Goal: Task Accomplishment & Management: Manage account settings

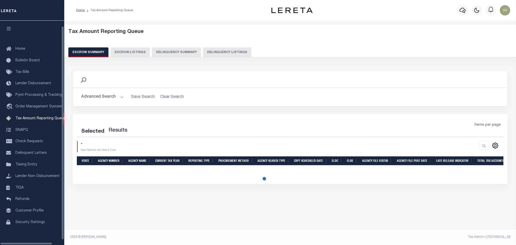
select select "100"
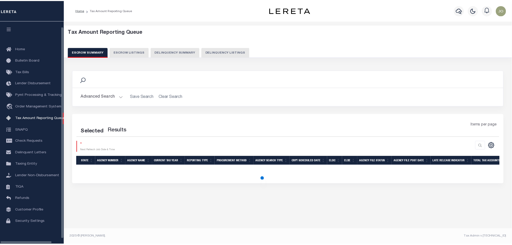
scroll to position [8, 0]
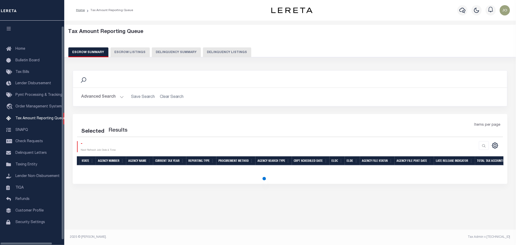
select select "100"
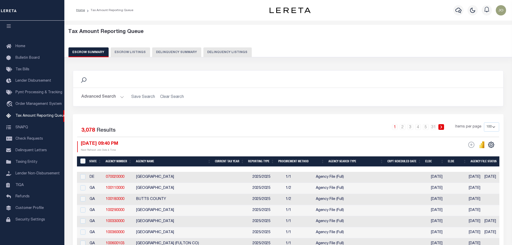
click at [184, 48] on button "Delinquency Summary" at bounding box center [176, 52] width 49 height 10
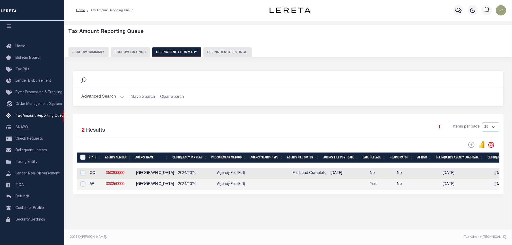
click at [264, 194] on div "Selected 2 Results 1 Items per page 25 100 200 500 1000" at bounding box center [288, 154] width 430 height 80
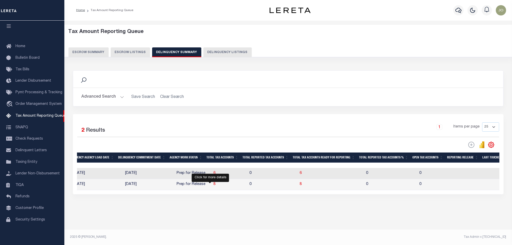
click at [213, 186] on span "8" at bounding box center [214, 184] width 2 height 4
select select "100"
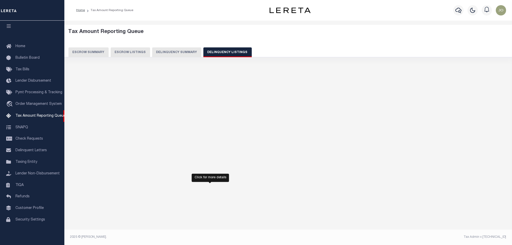
select select "100"
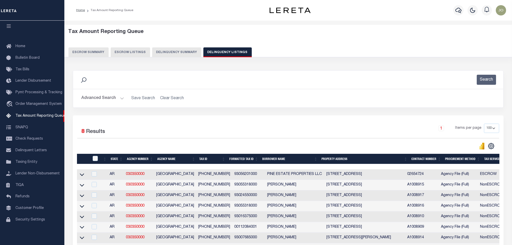
scroll to position [34, 0]
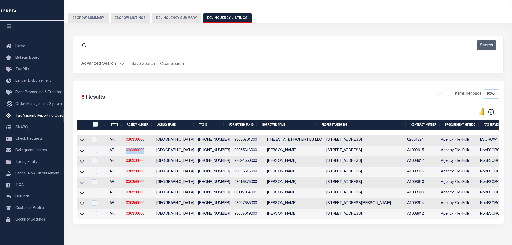
drag, startPoint x: 151, startPoint y: 151, endPoint x: 127, endPoint y: 152, distance: 23.7
click at [127, 152] on td "030350000" at bounding box center [139, 150] width 30 height 11
checkbox input "true"
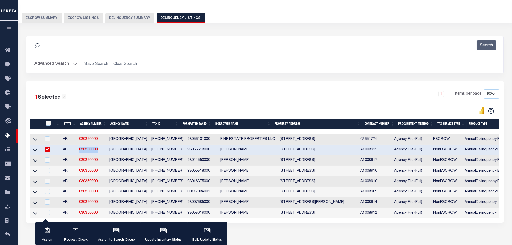
copy link "030350000"
click at [272, 64] on h2 "Advanced Search Save Search Clear Search" at bounding box center [264, 64] width 468 height 10
click at [321, 222] on div "1 Selected 8 Results 1 Items per page 10 25 50 100 500" at bounding box center [264, 151] width 477 height 141
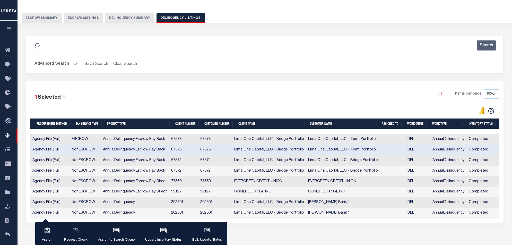
drag, startPoint x: 364, startPoint y: 223, endPoint x: 291, endPoint y: 222, distance: 72.8
click at [291, 222] on div "1 Selected 8 Results 1 Items per page 10 25 50 100 500" at bounding box center [264, 151] width 477 height 141
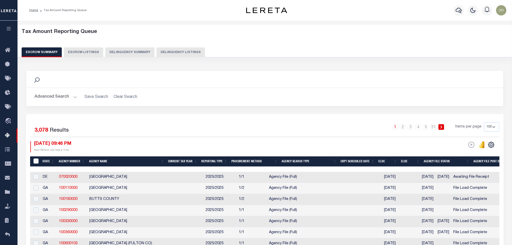
select select "100"
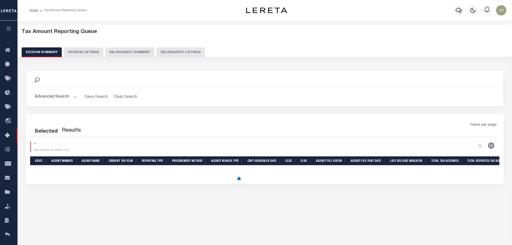
select select "100"
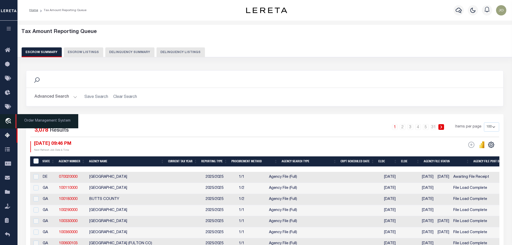
click at [4, 126] on link "travel_explore Order Management System" at bounding box center [8, 121] width 17 height 14
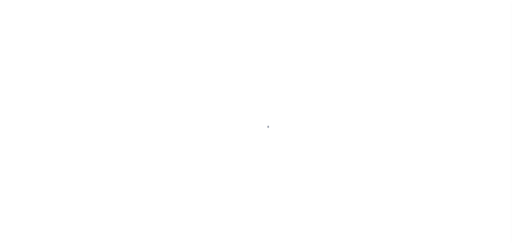
scroll to position [8, 0]
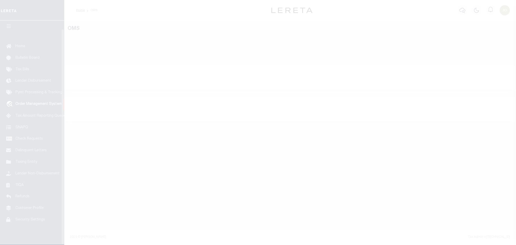
select select "200"
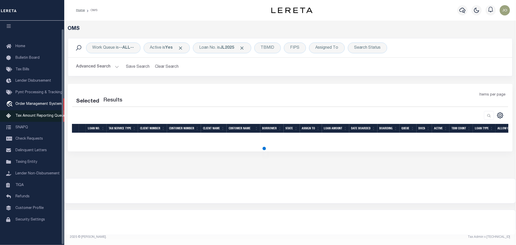
select select "200"
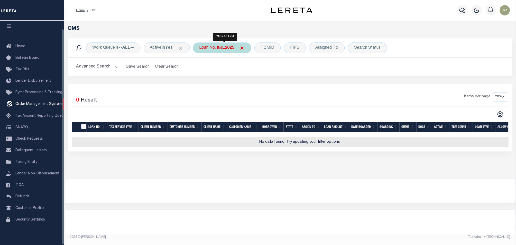
click at [224, 44] on div "Loan No. is JL2025" at bounding box center [222, 47] width 58 height 11
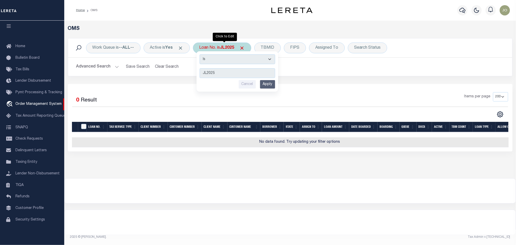
click at [228, 58] on select "Is Contains" at bounding box center [238, 59] width 76 height 10
select select "c"
click at [202, 54] on select "Is Contains" at bounding box center [238, 59] width 76 height 10
click at [275, 89] on div "Is Contains JL2025 Cancel Apply" at bounding box center [238, 71] width 82 height 40
click at [272, 88] on input "Apply" at bounding box center [267, 84] width 15 height 8
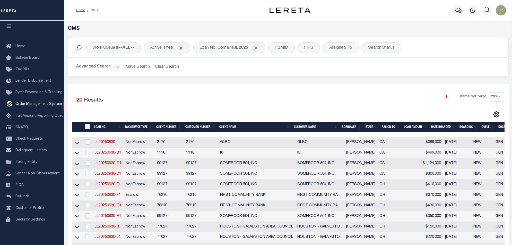
scroll to position [137, 0]
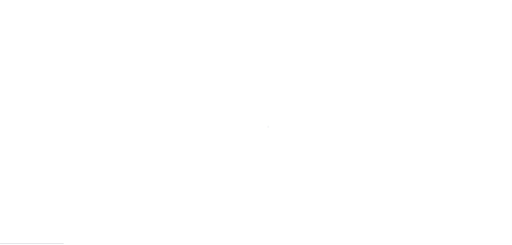
scroll to position [8, 0]
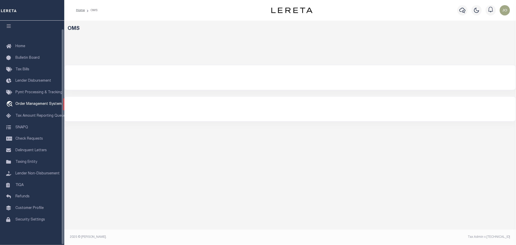
select select "200"
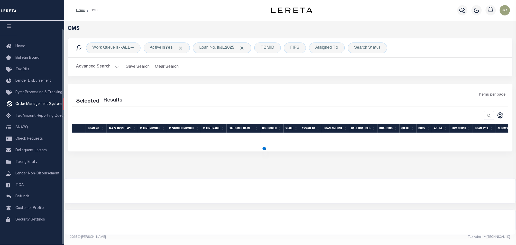
select select "200"
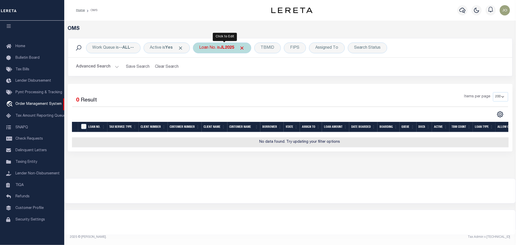
click at [214, 49] on div "Loan No. is JL2025" at bounding box center [222, 47] width 58 height 11
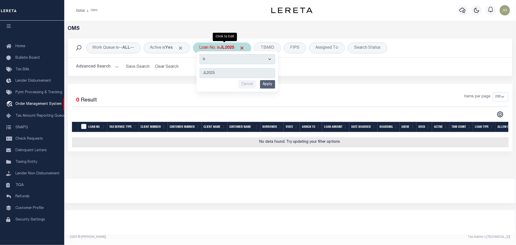
click at [231, 62] on select "Is Contains" at bounding box center [238, 59] width 76 height 10
select select "c"
click at [202, 54] on select "Is Contains" at bounding box center [238, 59] width 76 height 10
click at [267, 86] on input "Apply" at bounding box center [267, 84] width 15 height 8
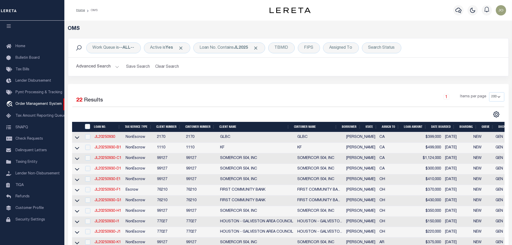
scroll to position [219, 0]
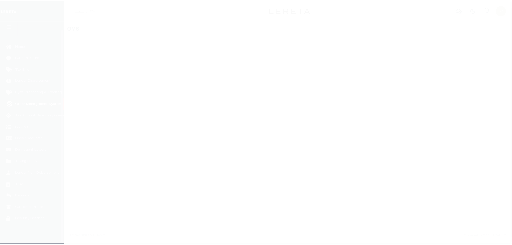
scroll to position [8, 0]
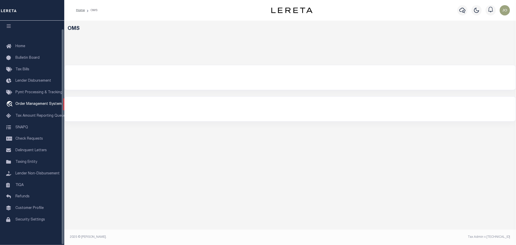
select select "200"
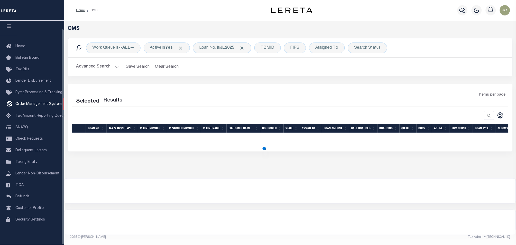
select select "200"
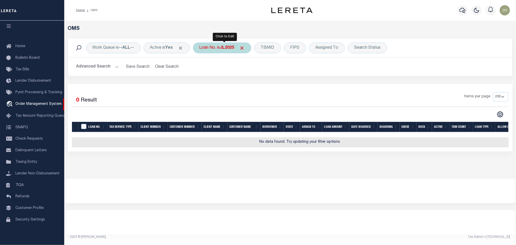
click at [225, 47] on b "JL2025" at bounding box center [227, 48] width 14 height 4
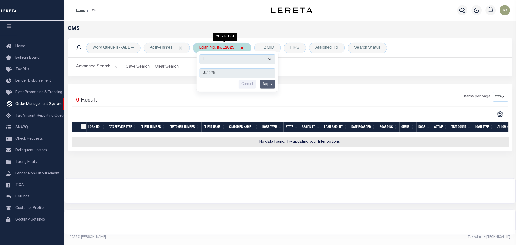
click at [240, 61] on select "Is Contains" at bounding box center [238, 59] width 76 height 10
select select "c"
click at [202, 54] on select "Is Contains" at bounding box center [238, 59] width 76 height 10
click at [267, 82] on input "Apply" at bounding box center [267, 84] width 15 height 8
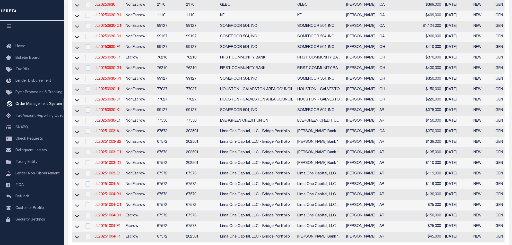
scroll to position [172, 0]
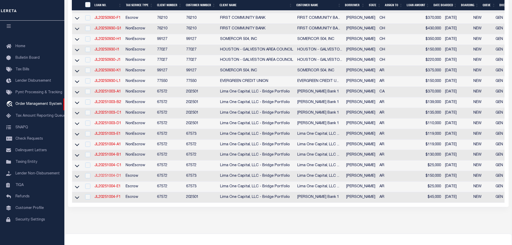
click at [116, 177] on link "JL20251004-D1" at bounding box center [107, 176] width 27 height 4
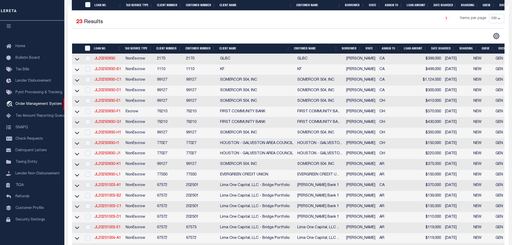
type input "JL20251004-D1"
type input "[PERSON_NAME]"
select select
type input "107 S BEECH ST"
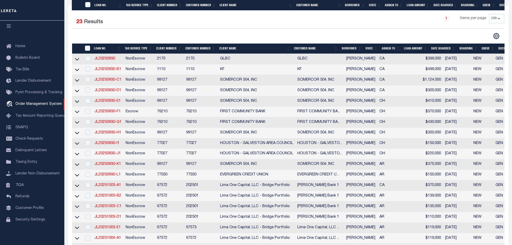
type input "PINE BLUFF AR 71601-4035"
type input "[DATE]"
select select "10"
select select "Escrow"
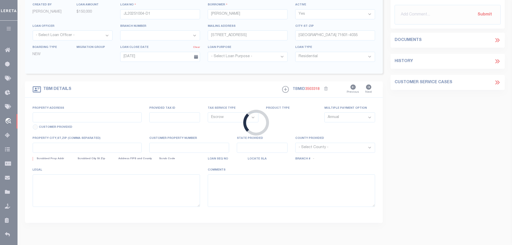
type input "107 S BEECH ST"
select select
type input "PINE BLUFF AR 71601-4035"
type input "AR"
select select
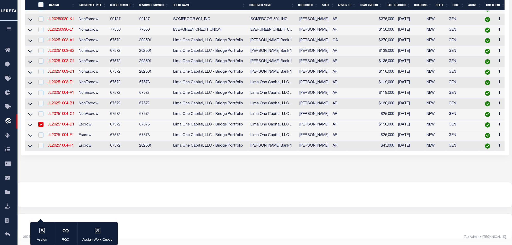
scroll to position [218, 0]
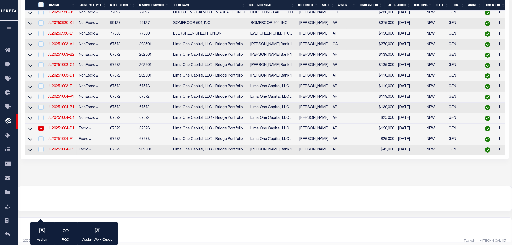
click at [62, 141] on link "JL20251004-E1" at bounding box center [61, 139] width 26 height 4
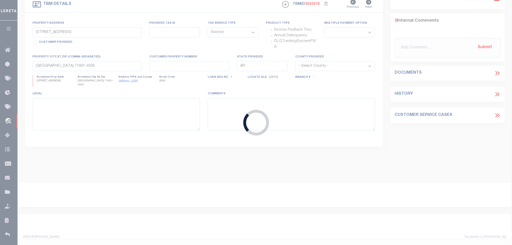
type input "JL20251004-E1"
type input "1707 S OAK ST"
type input "PINE BLUFF AR 71601-6246"
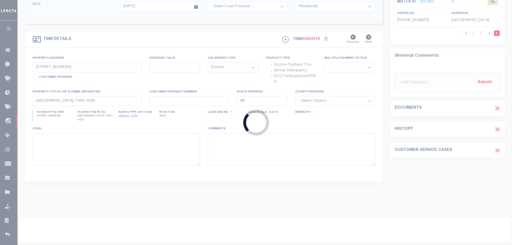
type input "1707 S OAK ST"
select select
type input "PINE BLUFF AR 71601-6246"
select select
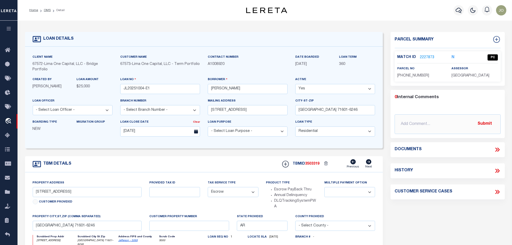
scroll to position [157, 0]
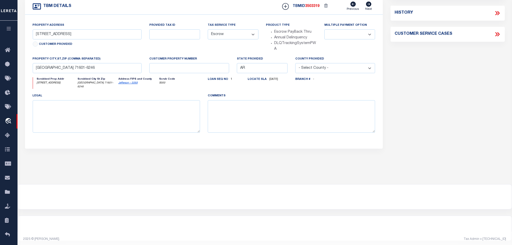
click at [424, 117] on div "Parcel Summary Match ID 2227873 N parcel no 930-55243-000 0" at bounding box center [447, 21] width 122 height 294
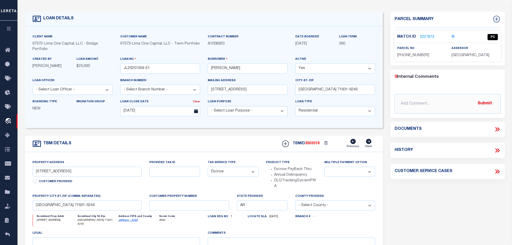
scroll to position [0, 0]
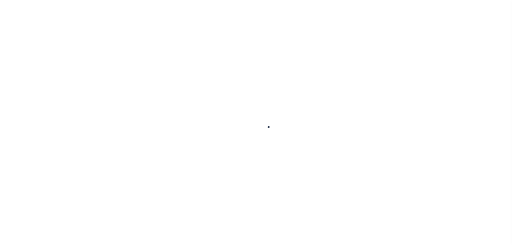
select select "10"
select select "Escrow"
type input "1707 S OAK ST"
select select
type input "PINE BLUFF AR 71601-6246"
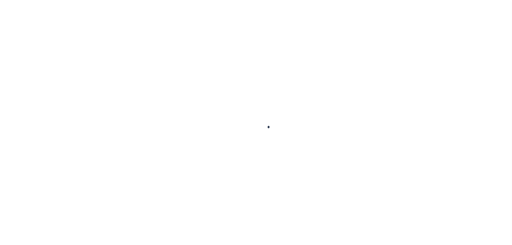
type input "AR"
select select
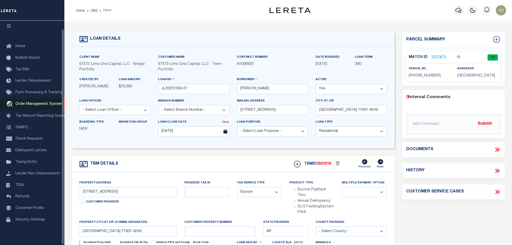
click at [33, 102] on span "Order Management System" at bounding box center [38, 104] width 46 height 4
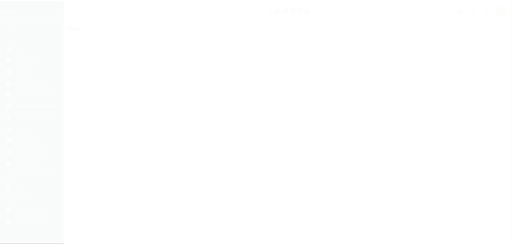
scroll to position [8, 0]
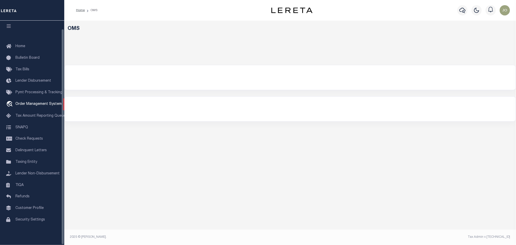
select select "200"
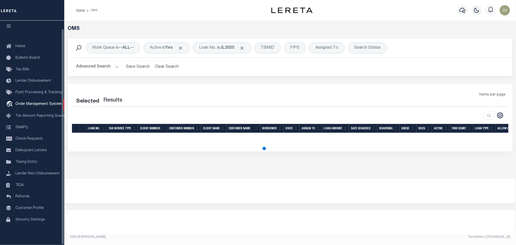
select select "200"
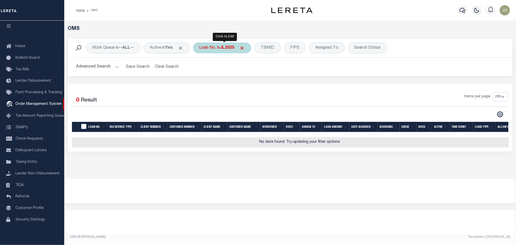
click at [240, 50] on div "Loan No. is JL2025" at bounding box center [222, 47] width 58 height 11
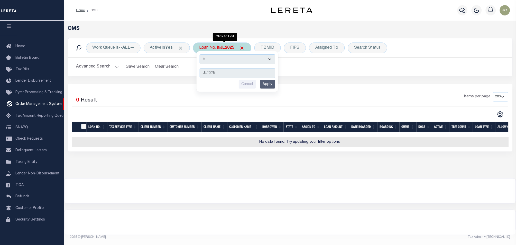
click at [232, 63] on select "Is Contains" at bounding box center [238, 59] width 76 height 10
select select "c"
click at [202, 54] on select "Is Contains" at bounding box center [238, 59] width 76 height 10
click at [278, 88] on div "Is Contains JL2025 Cancel Apply" at bounding box center [238, 71] width 82 height 40
click at [272, 86] on input "Apply" at bounding box center [267, 84] width 15 height 8
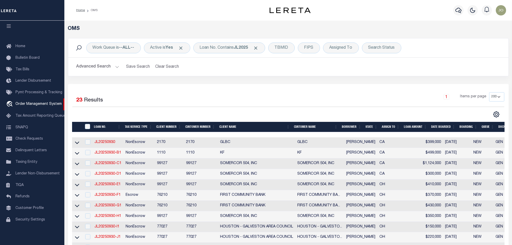
scroll to position [206, 0]
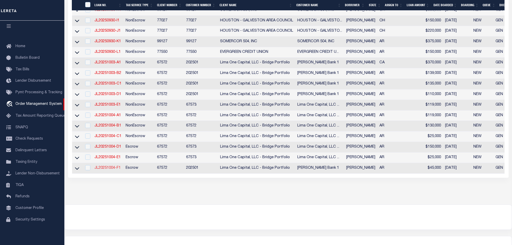
click at [113, 169] on link "JL20251004-F1" at bounding box center [107, 168] width 26 height 4
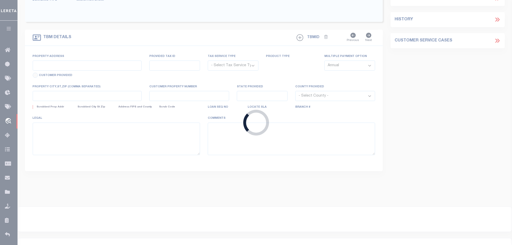
type input "JL20251004-F1"
type input "[PERSON_NAME]"
select select
type input "[STREET_ADDRESS]"
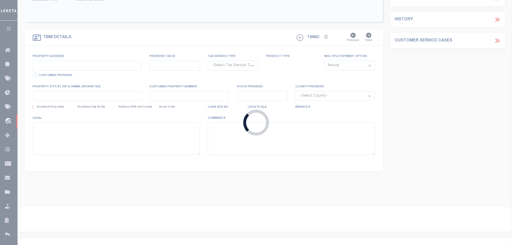
type input "[GEOGRAPHIC_DATA] 71601-6242"
type input "[DATE]"
select select "10"
select select "Escrow"
type input "[STREET_ADDRESS]"
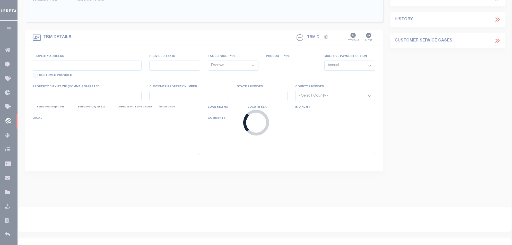
select select
type input "[GEOGRAPHIC_DATA] 71601-6242"
type input "AR"
select select
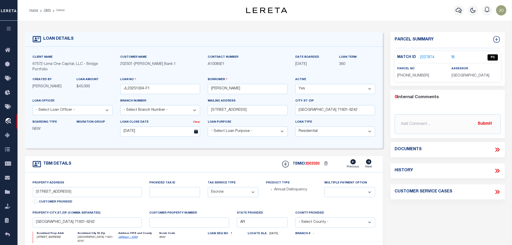
click at [423, 57] on link "2227874" at bounding box center [426, 57] width 14 height 5
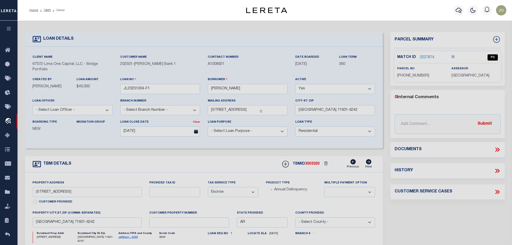
checkbox input "false"
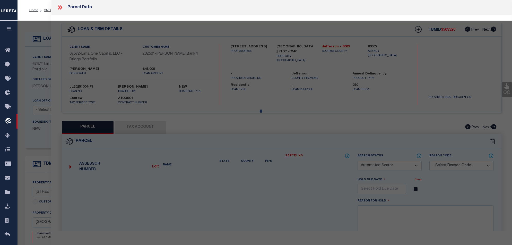
select select "PC"
type input "GONZALEZ,ARACELLI RUBIO"
select select "ATL"
select select "ADD"
type input "[STREET_ADDRESS]"
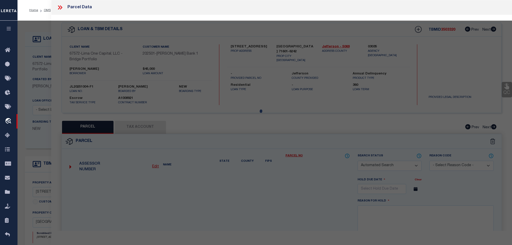
checkbox input "false"
type input "PINE BLUFF, AR 71601"
type textarea "BLK 2, LOT 1"
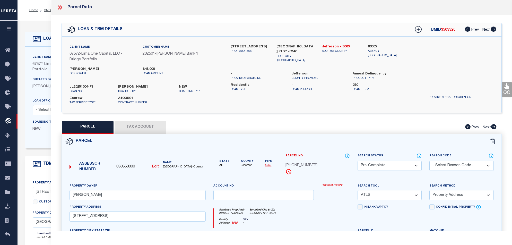
click at [61, 7] on icon at bounding box center [60, 7] width 7 height 7
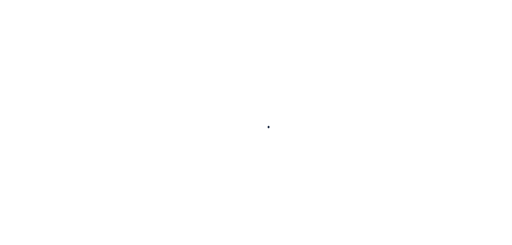
type input "JL20251004-F1"
type input "[PERSON_NAME]"
select select
type input "[STREET_ADDRESS]"
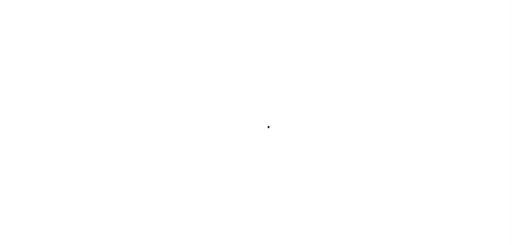
type input "[GEOGRAPHIC_DATA] 71601-6242"
type input "[DATE]"
select select "10"
select select "Escrow"
type input "[STREET_ADDRESS]"
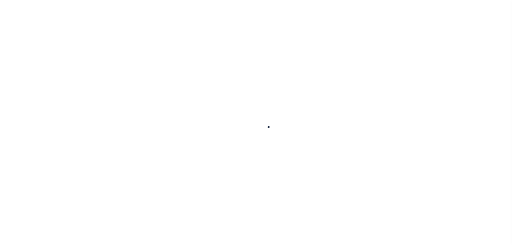
select select
type input "[GEOGRAPHIC_DATA] 71601-6242"
type input "AR"
select select
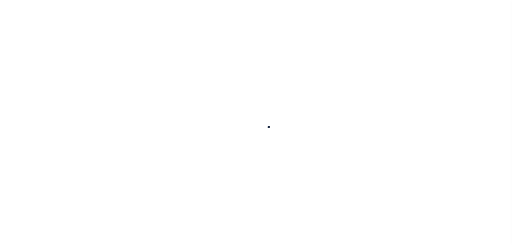
select select "10"
select select "Escrow"
type input "[STREET_ADDRESS]"
select select
type input "[GEOGRAPHIC_DATA] 71601-6242"
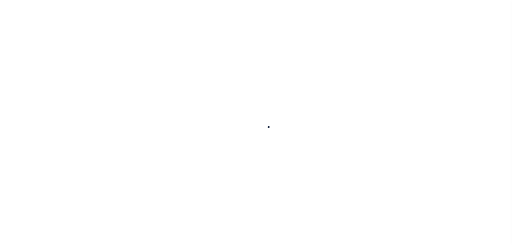
type input "AR"
select select
select select "10"
select select "Escrow"
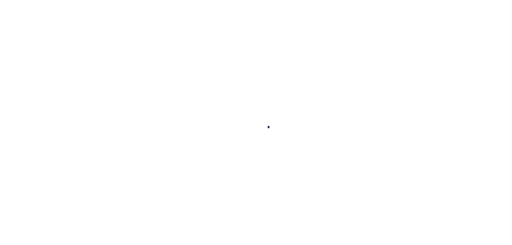
type input "[STREET_ADDRESS]"
select select
type input "[GEOGRAPHIC_DATA] 71601-6242"
type input "AR"
select select
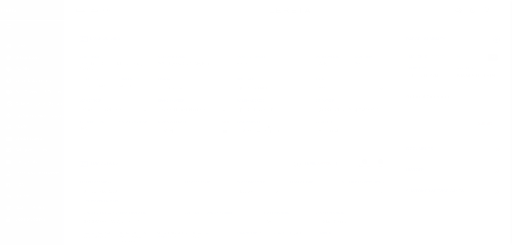
scroll to position [8, 0]
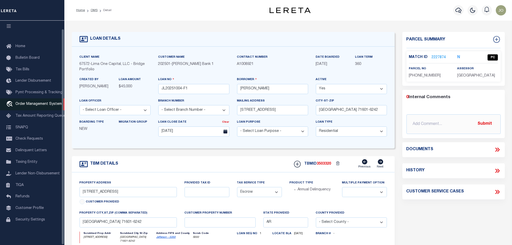
click at [29, 102] on span "Order Management System" at bounding box center [38, 104] width 46 height 4
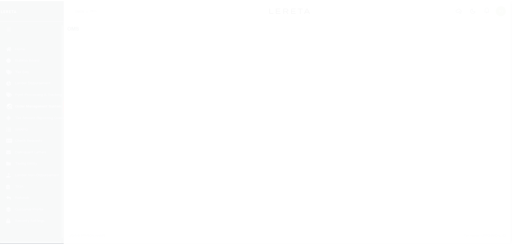
scroll to position [8, 0]
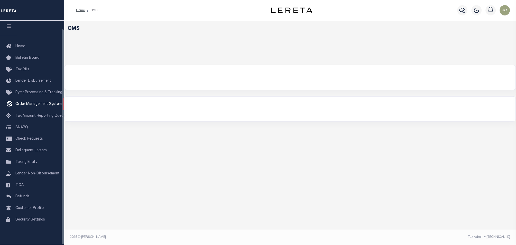
select select "200"
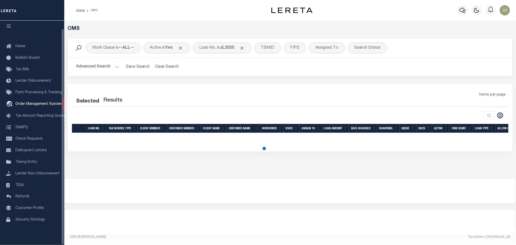
select select "200"
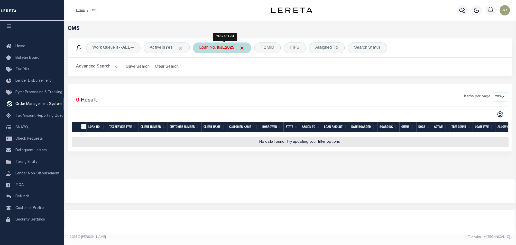
click at [225, 50] on div "Loan No. is JL2025" at bounding box center [222, 47] width 58 height 11
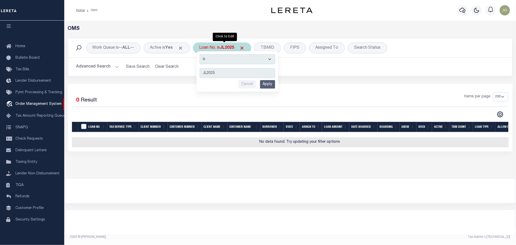
click at [222, 58] on select "Is Contains" at bounding box center [238, 59] width 76 height 10
select select "c"
click at [202, 54] on select "Is Contains" at bounding box center [238, 59] width 76 height 10
click at [269, 85] on input "Apply" at bounding box center [267, 84] width 15 height 8
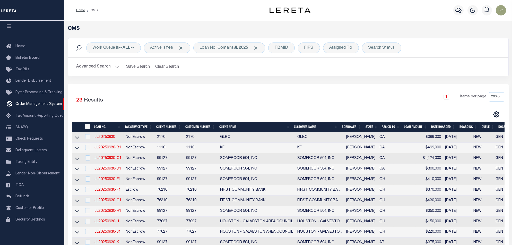
scroll to position [230, 0]
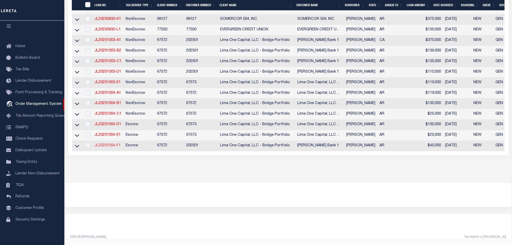
click at [113, 144] on link "JL20251004-F1" at bounding box center [107, 146] width 26 height 4
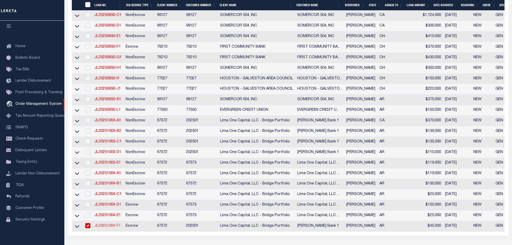
type input "JL20251004-F1"
type input "[PERSON_NAME]"
select select
type input "[STREET_ADDRESS]"
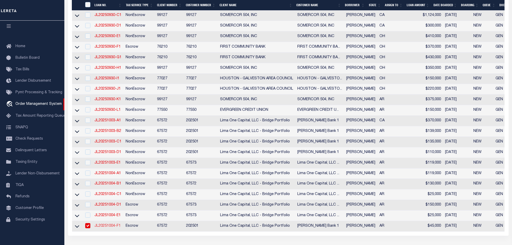
type input "[GEOGRAPHIC_DATA] 71601-6242"
type input "[DATE]"
select select "10"
select select "Escrow"
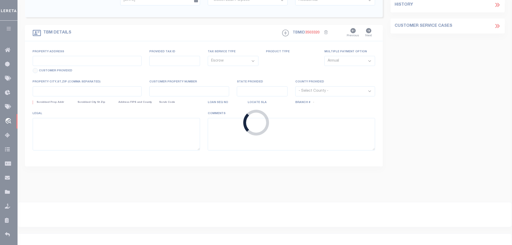
type input "[STREET_ADDRESS]"
select select
type input "[GEOGRAPHIC_DATA] 71601-6242"
type input "AR"
select select
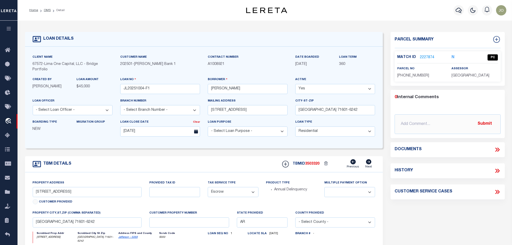
click at [421, 56] on link "2227874" at bounding box center [426, 57] width 14 height 5
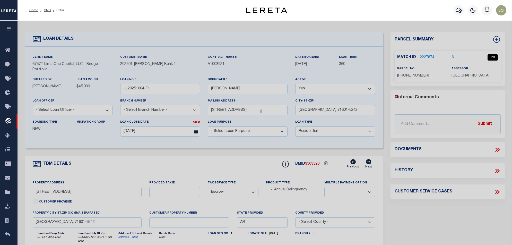
checkbox input "false"
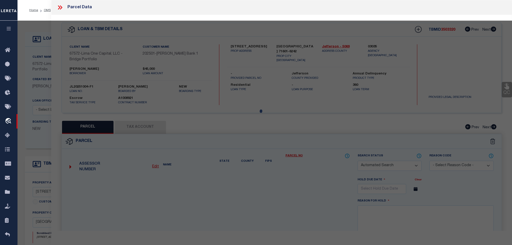
select select "PC"
type input "GONZALEZ,ARACELLI RUBIO"
select select "ATL"
select select "ADD"
type input "[STREET_ADDRESS]"
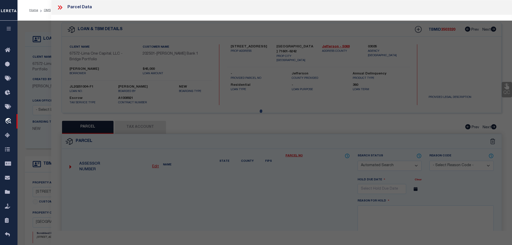
checkbox input "false"
type input "PINE BLUFF, AR 71601"
type textarea "BLK 2, LOT 1"
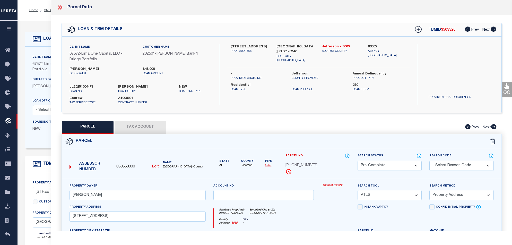
click at [59, 4] on icon at bounding box center [60, 7] width 7 height 7
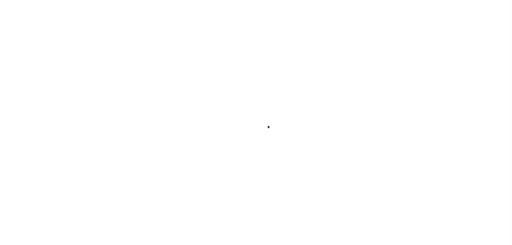
select select "10"
select select "Escrow"
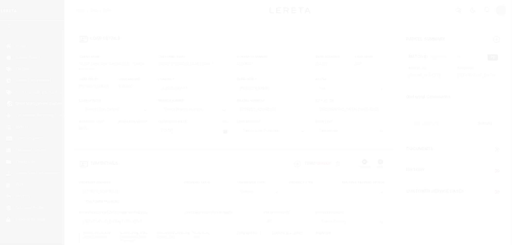
scroll to position [8, 0]
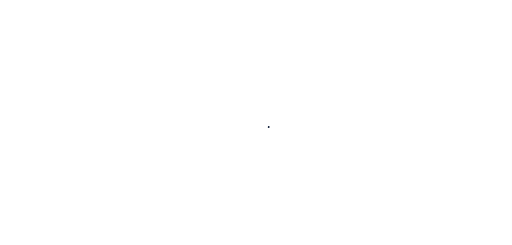
select select "10"
select select "Escrow"
type input "[STREET_ADDRESS]"
select select
type input "[GEOGRAPHIC_DATA] 71601-6242"
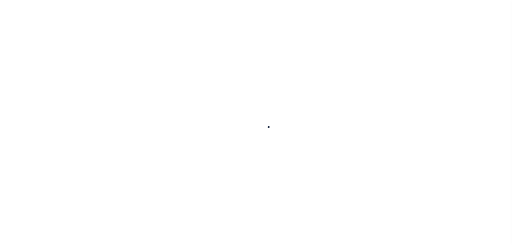
type input "AR"
select select
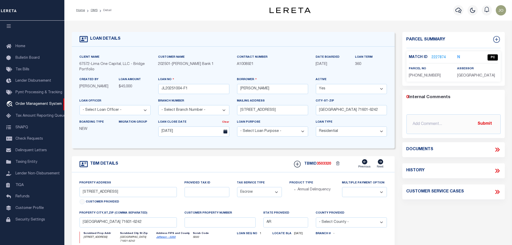
click at [439, 58] on link "2227874" at bounding box center [438, 57] width 14 height 5
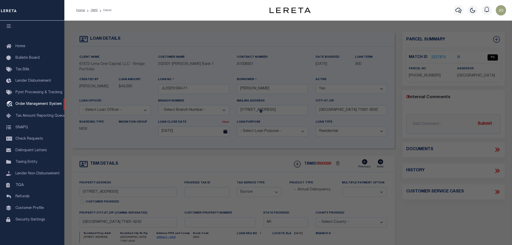
checkbox input "false"
select select "PC"
type input "GONZALEZ,ARACELLI RUBIO"
select select "ATL"
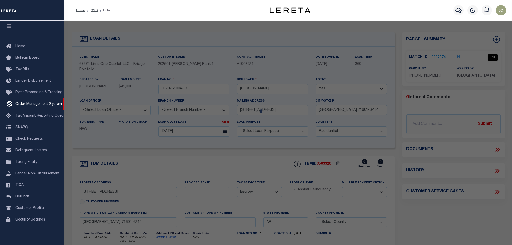
select select "ADD"
type input "[STREET_ADDRESS]"
checkbox input "false"
type input "PINE BLUFF, AR 71601"
type textarea "BLK 2, LOT 1"
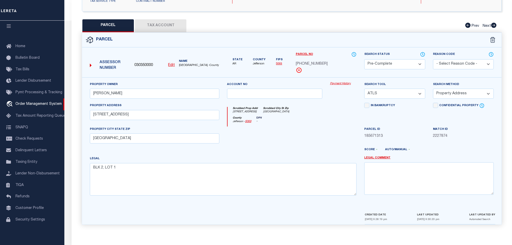
scroll to position [0, 0]
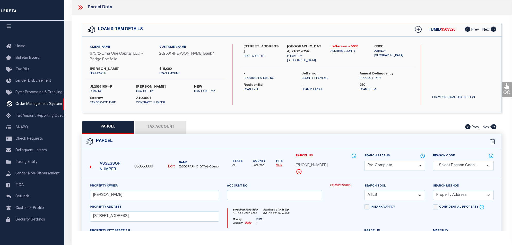
click at [81, 7] on icon at bounding box center [80, 7] width 7 height 7
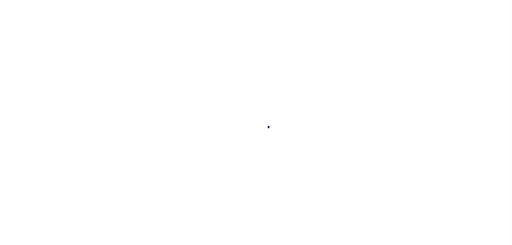
select select "10"
select select "Escrow"
type input "[STREET_ADDRESS]"
select select
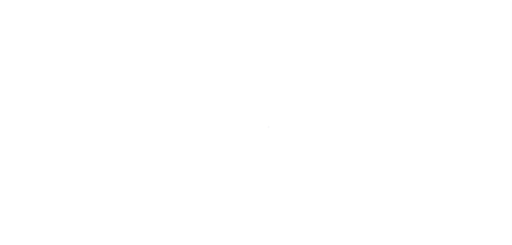
type input "[GEOGRAPHIC_DATA] 71601-6242"
type input "AR"
select select
select select "10"
select select "Escrow"
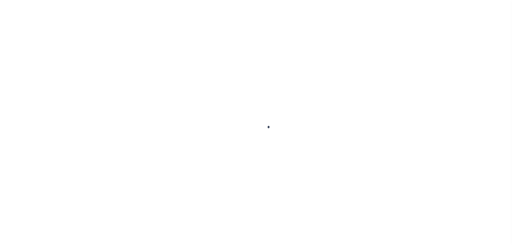
scroll to position [8, 0]
select select "10"
select select "Escrow"
type input "[STREET_ADDRESS]"
select select
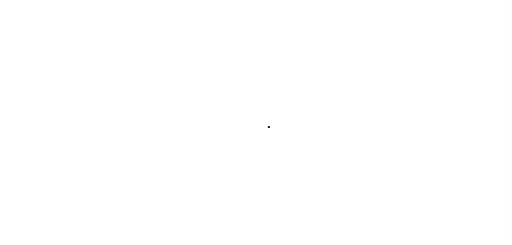
type input "PINE BLUFF AR 71601-6242"
type input "AR"
select select
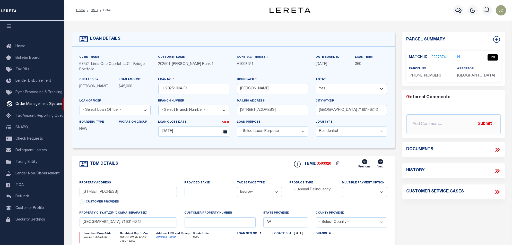
click at [443, 55] on link "2227874" at bounding box center [438, 57] width 14 height 5
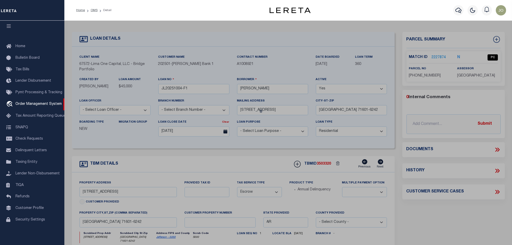
checkbox input "false"
select select "PC"
type input "GONZALEZ,ARACELLI RUBIO"
select select "ATL"
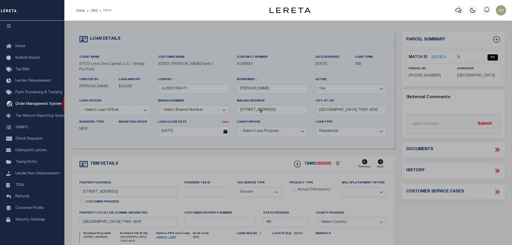
select select "ADD"
type input "1700 S LAUREL ST"
checkbox input "false"
type input "PINE BLUFF, AR 71601"
type textarea "BLK 2, LOT 1"
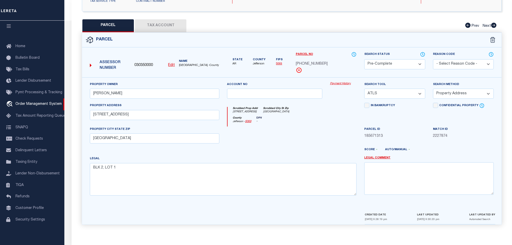
scroll to position [68, 0]
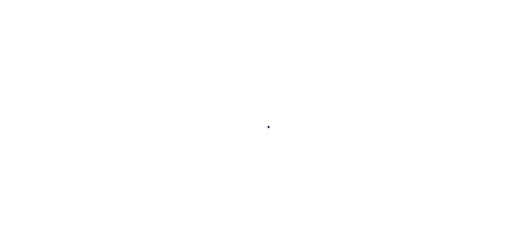
select select "10"
select select "Escrow"
type input "[STREET_ADDRESS]"
select select
type input "[GEOGRAPHIC_DATA] 71601-6242"
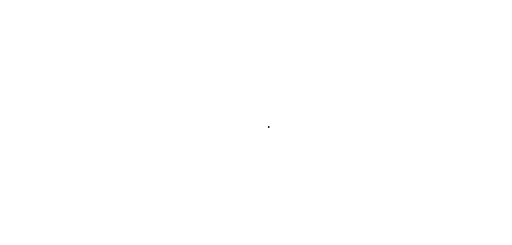
type input "AR"
select select
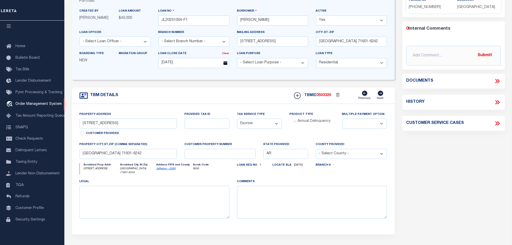
click at [440, 163] on div "Parcel Summary Match ID 2227874 N parcel no 930-55227-000 0" at bounding box center [453, 108] width 110 height 291
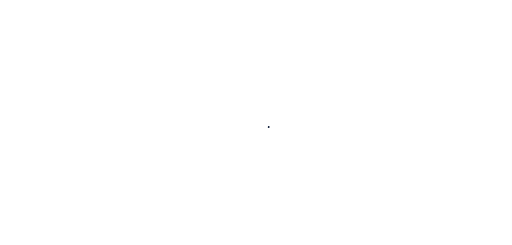
select select "10"
select select "Escrow"
type input "[STREET_ADDRESS]"
select select
type input "[GEOGRAPHIC_DATA] 71601-6242"
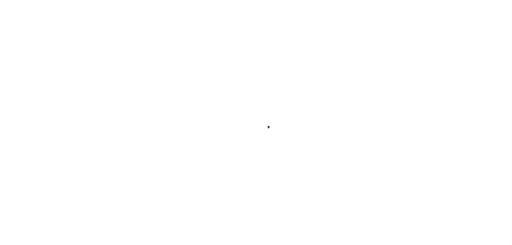
type input "AR"
select select
select select "10"
select select "Escrow"
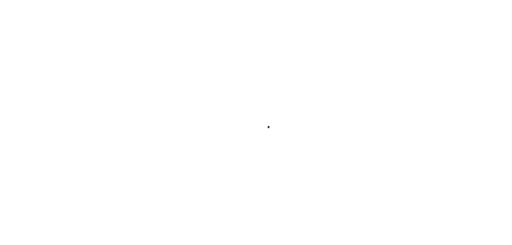
type input "[STREET_ADDRESS]"
select select
type input "[GEOGRAPHIC_DATA] 71601-6242"
type input "AR"
select select
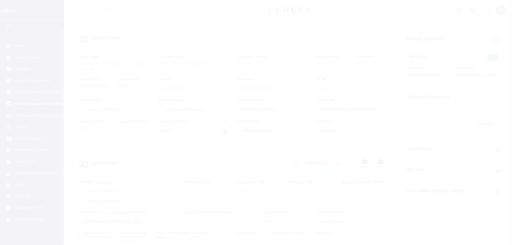
scroll to position [8, 0]
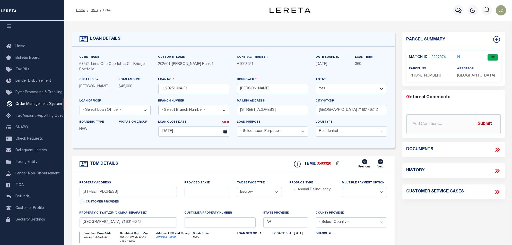
click at [433, 56] on link "2227874" at bounding box center [438, 57] width 14 height 5
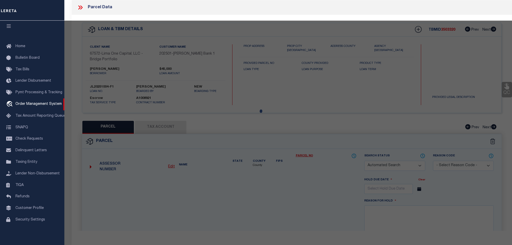
checkbox input "false"
select select "CP"
type input "GONZALEZ,ARACELLI RUBIO"
select select "ATL"
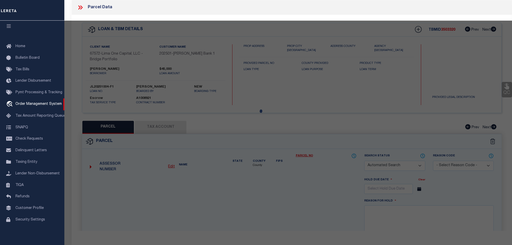
select select "ADD"
type input "1700 S LAUREL ST"
checkbox input "false"
type input "PINE BLUFF, AR 71601"
type textarea "BLK 2, LOT 1"
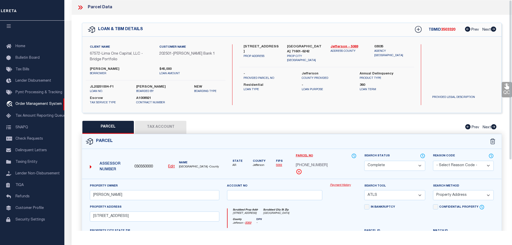
scroll to position [68, 0]
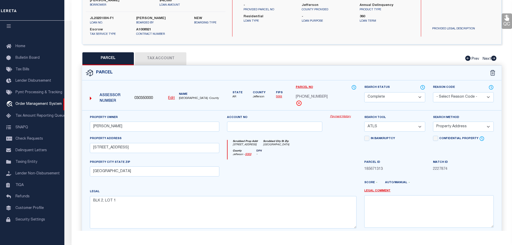
click at [342, 116] on link "Payment History" at bounding box center [343, 116] width 26 height 4
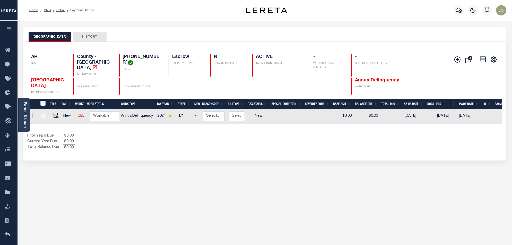
scroll to position [0, 1]
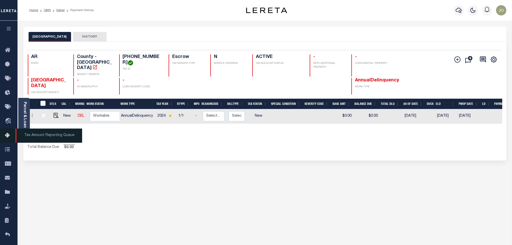
click at [5, 138] on icon at bounding box center [9, 135] width 8 height 6
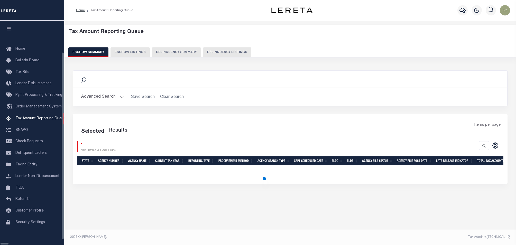
select select "100"
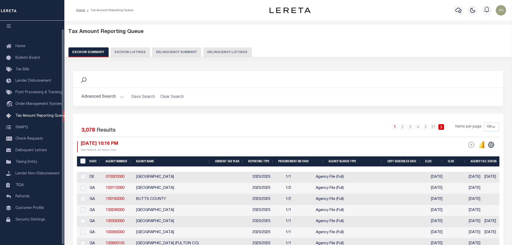
scroll to position [8, 0]
click at [176, 53] on button "Delinquency Summary" at bounding box center [176, 52] width 49 height 10
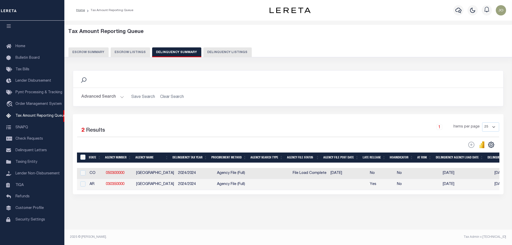
scroll to position [0, 369]
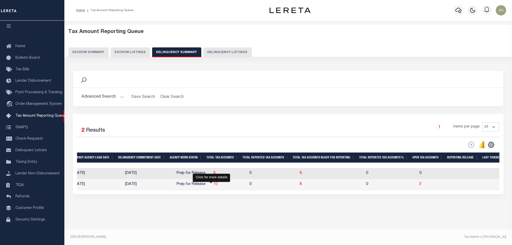
click at [213, 186] on span "10" at bounding box center [215, 184] width 4 height 4
select select "100"
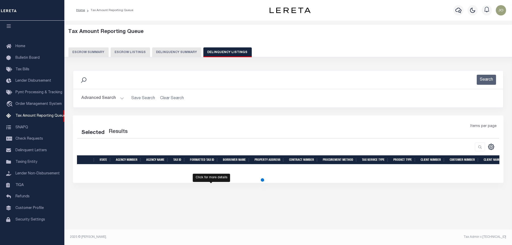
select select "100"
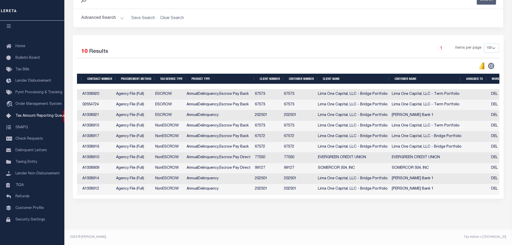
scroll to position [0, 0]
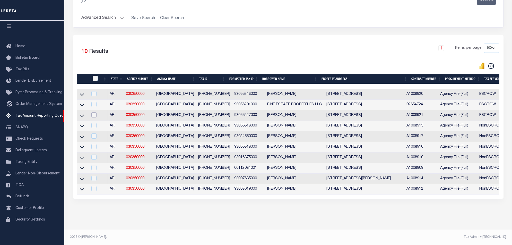
click at [95, 112] on input "checkbox" at bounding box center [93, 114] width 5 height 5
checkbox input "true"
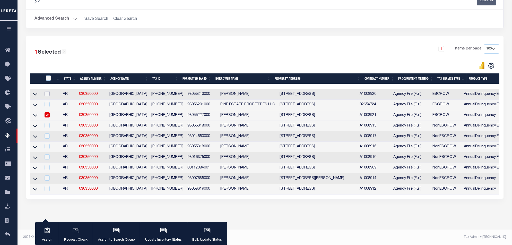
click at [50, 91] on input "checkbox" at bounding box center [46, 93] width 5 height 5
checkbox input "true"
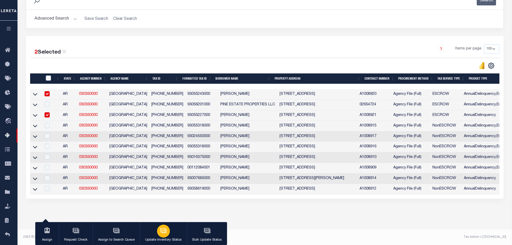
click at [162, 228] on icon "button" at bounding box center [162, 230] width 5 height 4
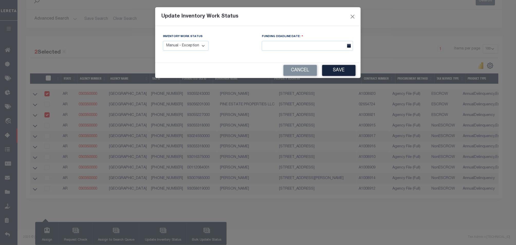
click at [174, 44] on select "Manual - Exception Pended - Awaiting Search Late Add Exception Completed" at bounding box center [186, 46] width 46 height 10
select select "4"
click at [163, 41] on select "Manual - Exception Pended - Awaiting Search Late Add Exception Completed" at bounding box center [186, 46] width 46 height 10
click at [342, 68] on button "Save" at bounding box center [339, 70] width 33 height 11
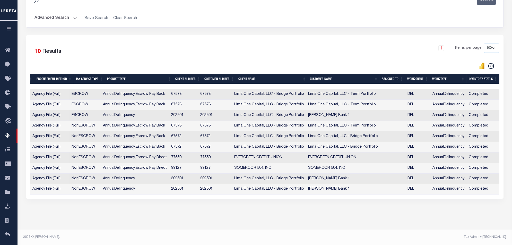
drag, startPoint x: 366, startPoint y: 196, endPoint x: 337, endPoint y: 195, distance: 29.1
click at [337, 196] on div "2 Selected 10 Results 1 Items per page 10 25 50 100 500" at bounding box center [264, 116] width 477 height 163
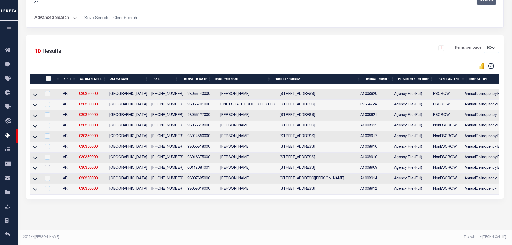
click at [50, 165] on input "checkbox" at bounding box center [47, 167] width 5 height 5
checkbox input "true"
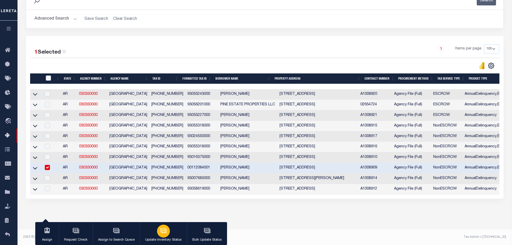
click at [161, 232] on icon "button" at bounding box center [163, 230] width 7 height 7
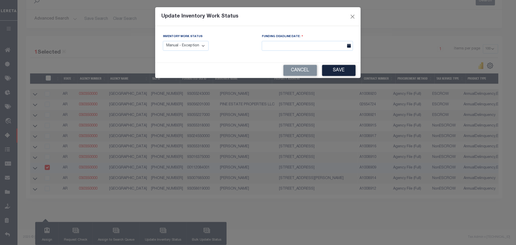
click at [194, 42] on select "Manual - Exception Pended - Awaiting Search Late Add Exception Completed" at bounding box center [186, 46] width 46 height 10
select select "3"
click at [163, 41] on select "Manual - Exception Pended - Awaiting Search Late Add Exception Completed" at bounding box center [186, 46] width 46 height 10
click at [334, 67] on button "Save" at bounding box center [339, 70] width 33 height 11
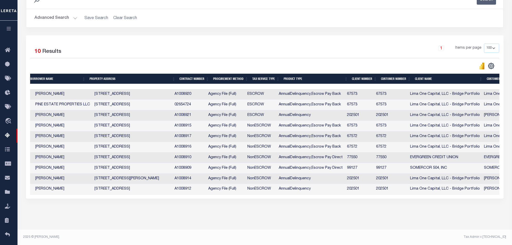
scroll to position [0, 16]
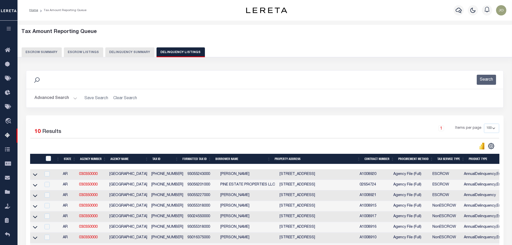
click at [136, 52] on button "Delinquency Summary" at bounding box center [129, 52] width 49 height 10
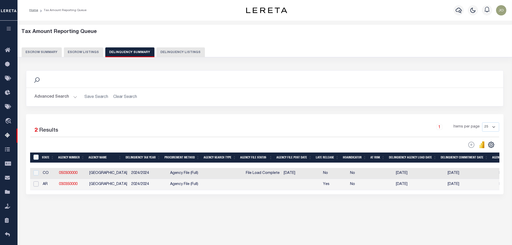
click at [35, 186] on input "checkbox" at bounding box center [35, 183] width 5 height 5
checkbox input "true"
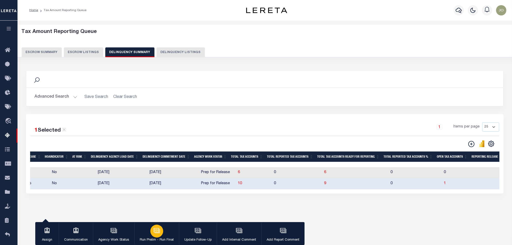
click at [162, 232] on div "button" at bounding box center [156, 230] width 13 height 13
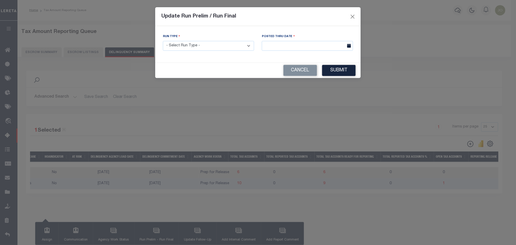
click at [180, 47] on select "- Select Run Type - Prelim Run Final Run" at bounding box center [208, 46] width 91 height 10
select select "P"
click at [163, 41] on select "- Select Run Type - Prelim Run Final Run" at bounding box center [208, 46] width 91 height 10
click at [292, 45] on input "text" at bounding box center [307, 46] width 91 height 10
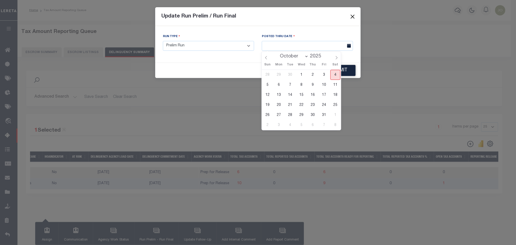
click at [336, 75] on span "4" at bounding box center [336, 75] width 10 height 10
type input "[DATE]"
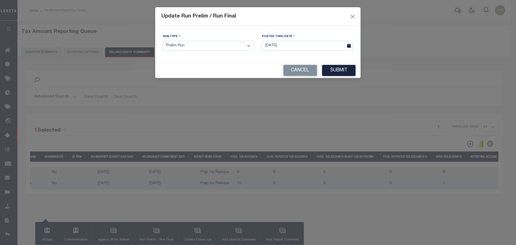
click at [340, 70] on button "Submit" at bounding box center [339, 70] width 33 height 11
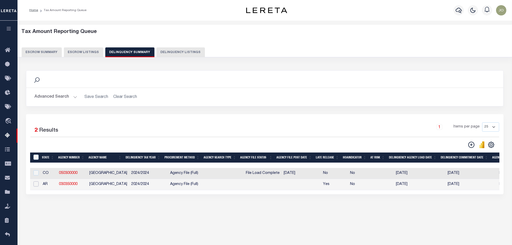
click at [37, 186] on input "checkbox" at bounding box center [35, 183] width 5 height 5
checkbox input "true"
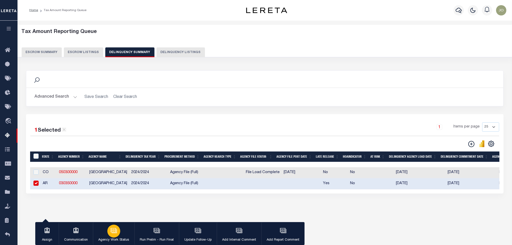
click at [110, 231] on icon "button" at bounding box center [113, 230] width 7 height 7
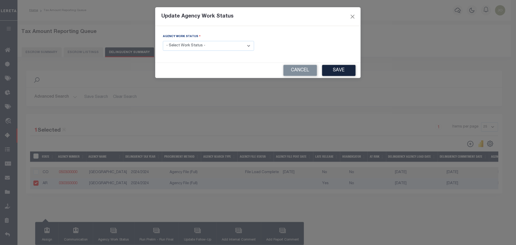
click at [221, 40] on div "Agency Work Status - Select Work Status - In Progress Pending Agency Follow-up …" at bounding box center [208, 42] width 91 height 17
drag, startPoint x: 223, startPoint y: 46, endPoint x: 224, endPoint y: 50, distance: 3.4
click at [223, 46] on select "- Select Work Status - In Progress Pending Agency Follow-up Pending QC Ready fo…" at bounding box center [208, 46] width 91 height 10
click at [163, 41] on select "- Select Work Status - In Progress Pending Agency Follow-up Pending QC Ready fo…" at bounding box center [208, 46] width 91 height 10
click at [211, 49] on select "- Select Work Status - In Progress Pending Agency Follow-up Pending QC Ready fo…" at bounding box center [208, 46] width 91 height 10
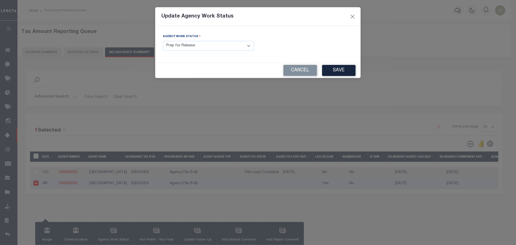
select select "6"
click at [163, 41] on select "- Select Work Status - In Progress Pending Agency Follow-up Pending QC Ready fo…" at bounding box center [208, 46] width 91 height 10
click at [335, 69] on button "Save" at bounding box center [339, 70] width 33 height 11
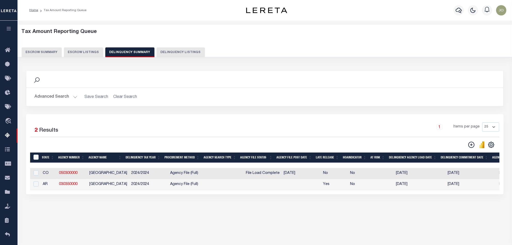
click at [227, 194] on div "1 Selected 2 Results 1 Items per page 25 100 200 500 1000" at bounding box center [264, 154] width 477 height 80
drag, startPoint x: 228, startPoint y: 195, endPoint x: 246, endPoint y: 194, distance: 18.0
click at [246, 194] on div "1 Selected 2 Results 1 Items per page 25 100 200 500 1000" at bounding box center [264, 154] width 477 height 80
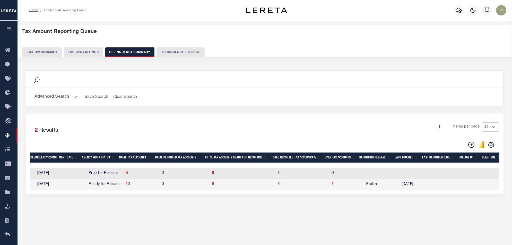
drag, startPoint x: 240, startPoint y: 196, endPoint x: 237, endPoint y: 196, distance: 2.6
click at [238, 194] on div "1 Selected 2 Results 1 Items per page 25 100 200 500 1000" at bounding box center [264, 154] width 477 height 80
click at [126, 186] on span "10" at bounding box center [128, 184] width 4 height 4
select select "100"
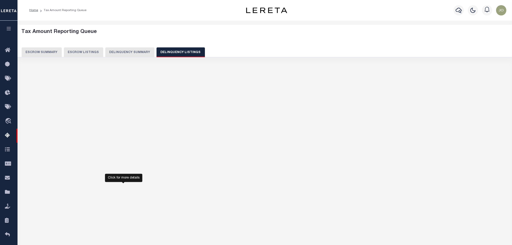
select select "100"
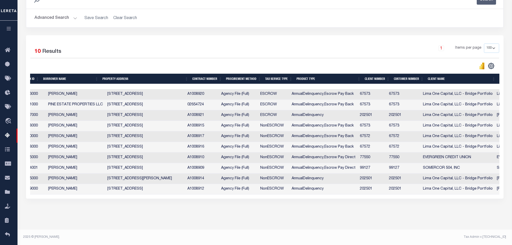
scroll to position [0, 160]
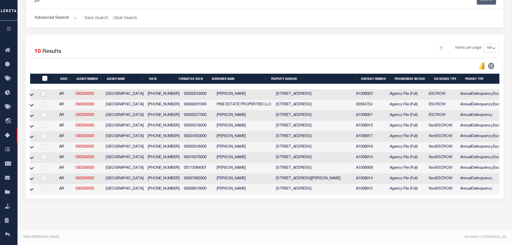
click at [44, 91] on input "checkbox" at bounding box center [43, 93] width 5 height 5
checkbox input "true"
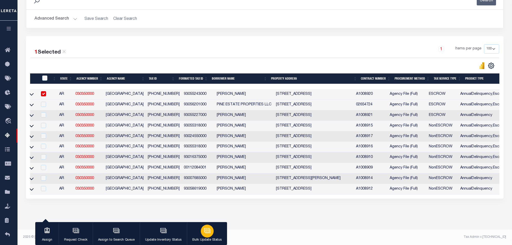
click at [209, 230] on icon "button" at bounding box center [207, 230] width 7 height 7
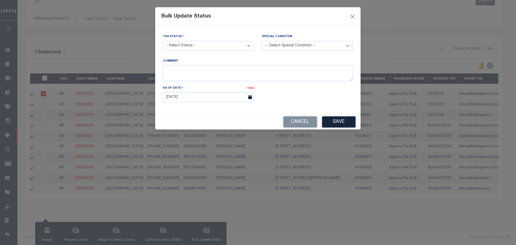
click at [207, 46] on select "- Select Status - Paid No Tax Due" at bounding box center [208, 46] width 91 height 10
select select "PYD"
click at [163, 41] on select "- Select Status - Paid No Tax Due" at bounding box center [208, 46] width 91 height 10
click at [337, 120] on button "Save" at bounding box center [339, 121] width 33 height 11
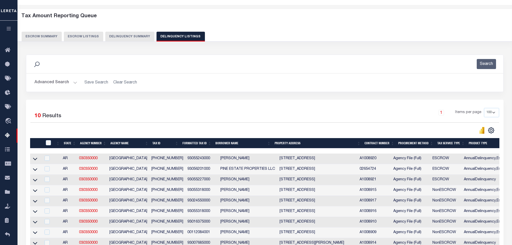
click at [135, 37] on button "Delinquency Summary" at bounding box center [129, 37] width 49 height 10
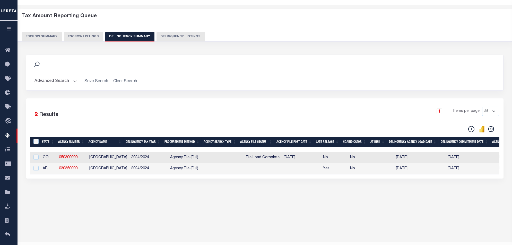
click at [39, 171] on td at bounding box center [35, 168] width 11 height 11
checkbox input "true"
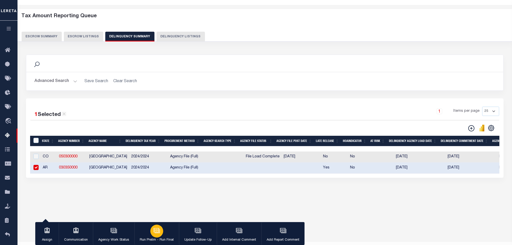
click at [156, 237] on button "Run Prelim - Run Final" at bounding box center [156, 233] width 44 height 23
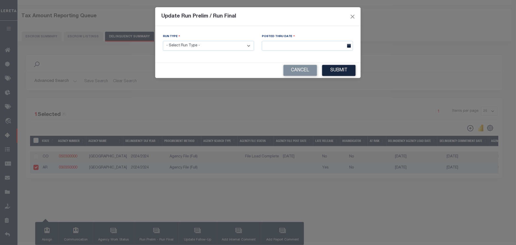
click at [199, 50] on select "- Select Run Type - Prelim Run Final Run" at bounding box center [208, 46] width 91 height 10
select select "F"
click at [163, 41] on select "- Select Run Type - Prelim Run Final Run" at bounding box center [208, 46] width 91 height 10
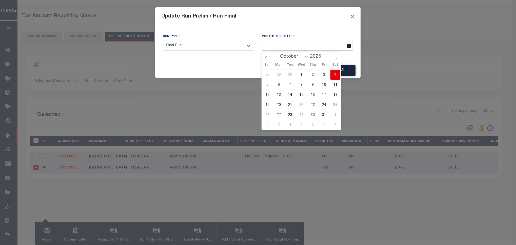
click at [330, 42] on input "text" at bounding box center [307, 46] width 91 height 10
click at [334, 73] on span "4" at bounding box center [336, 75] width 10 height 10
type input "[DATE]"
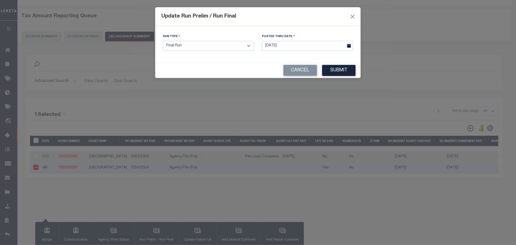
click at [344, 62] on div "Processing data updates, please wait... Run Type - Select Run Type - Prelim Run…" at bounding box center [258, 44] width 206 height 37
click at [342, 69] on button "Submit" at bounding box center [339, 70] width 33 height 11
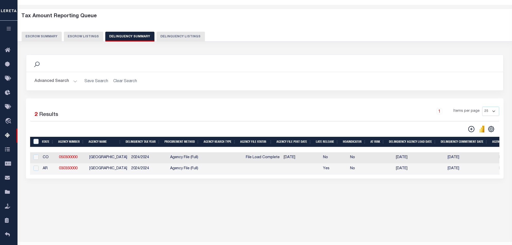
scroll to position [0, 410]
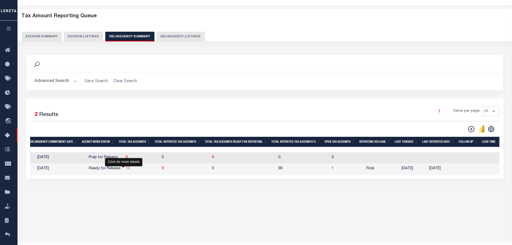
click at [126, 169] on span "10" at bounding box center [128, 168] width 4 height 4
select select "100"
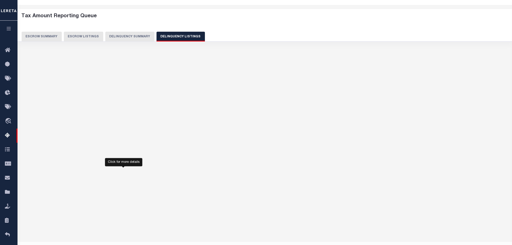
select select "100"
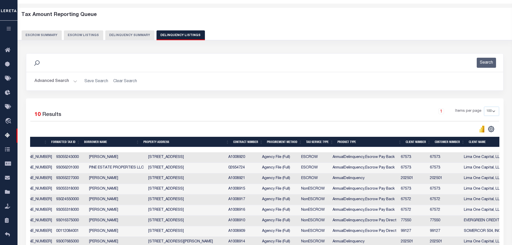
scroll to position [0, 169]
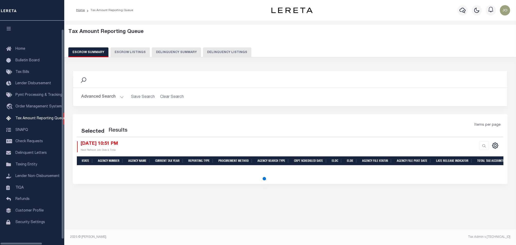
select select "100"
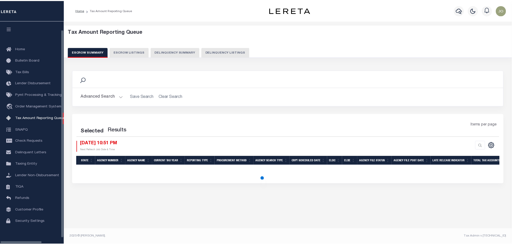
scroll to position [8, 0]
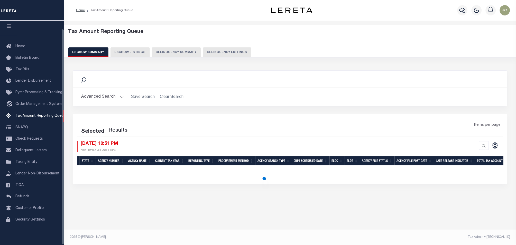
select select "100"
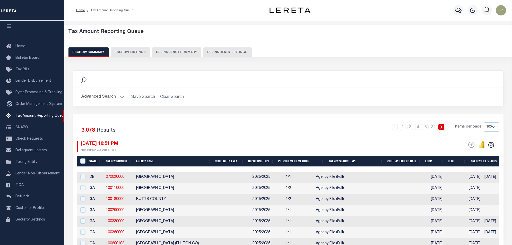
click at [176, 54] on button "Delinquency Summary" at bounding box center [176, 52] width 49 height 10
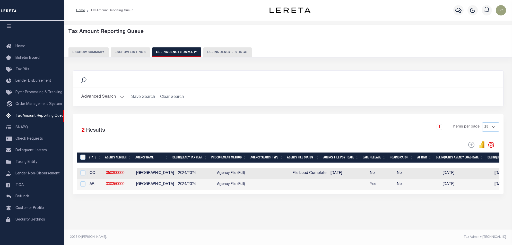
scroll to position [0, 0]
drag, startPoint x: 229, startPoint y: 195, endPoint x: 296, endPoint y: 194, distance: 66.9
click at [300, 194] on div "Selected 2 Results 1 Items per page 25 100 200 500 1000" at bounding box center [288, 154] width 430 height 80
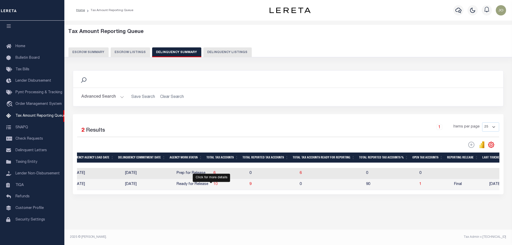
click at [213, 186] on span "10" at bounding box center [215, 184] width 4 height 4
select select "100"
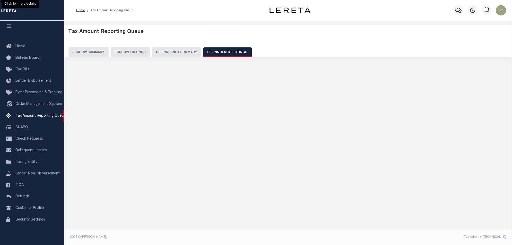
select select "100"
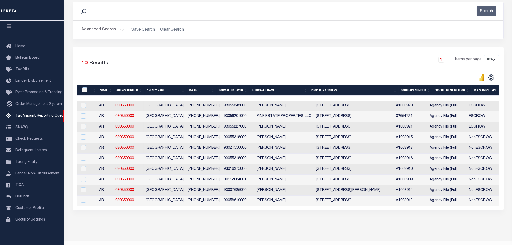
scroll to position [0, 0]
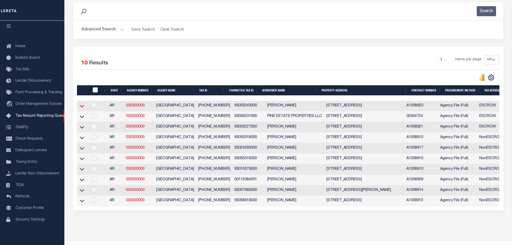
click at [84, 106] on icon at bounding box center [82, 105] width 4 height 5
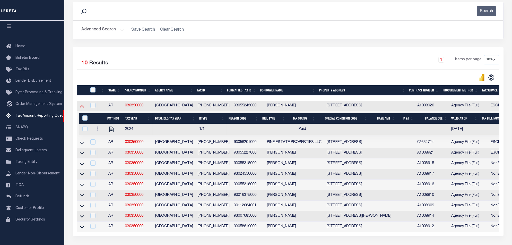
click at [81, 108] on icon at bounding box center [82, 106] width 4 height 3
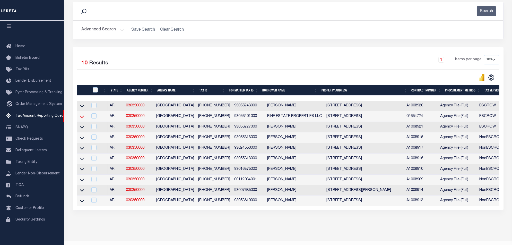
click at [81, 117] on icon at bounding box center [82, 116] width 4 height 5
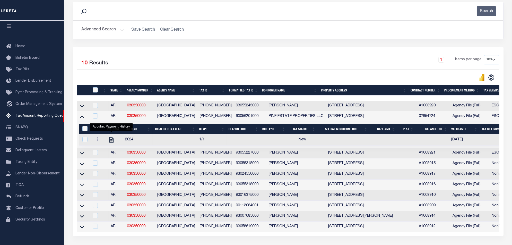
drag, startPoint x: 111, startPoint y: 143, endPoint x: 186, endPoint y: 62, distance: 109.7
click at [112, 143] on icon "" at bounding box center [111, 139] width 7 height 7
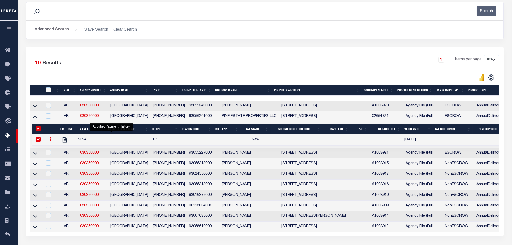
checkbox input "true"
click at [39, 139] on input "checkbox" at bounding box center [37, 139] width 5 height 5
checkbox input "false"
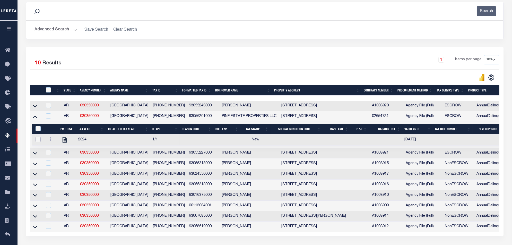
click at [37, 139] on input "checkbox" at bounding box center [37, 139] width 5 height 5
checkbox input "true"
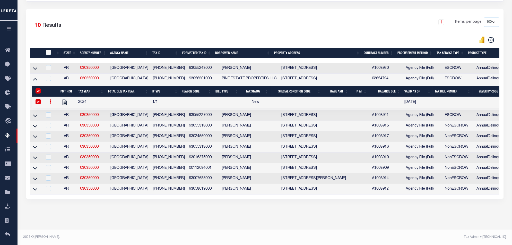
click at [37, 88] on input "&nbsp;" at bounding box center [37, 90] width 5 height 5
checkbox input "false"
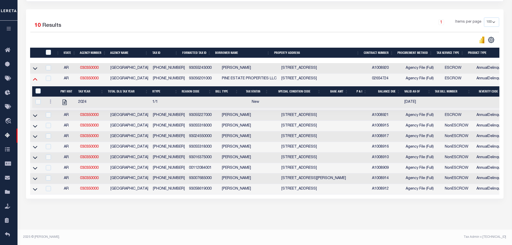
click at [36, 78] on icon at bounding box center [35, 79] width 4 height 3
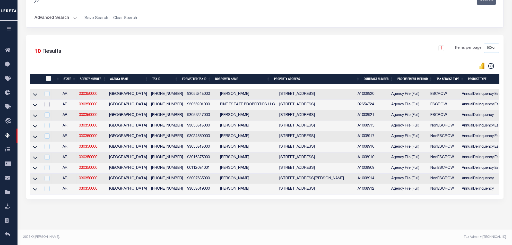
click at [47, 102] on input "checkbox" at bounding box center [46, 104] width 5 height 5
checkbox input "true"
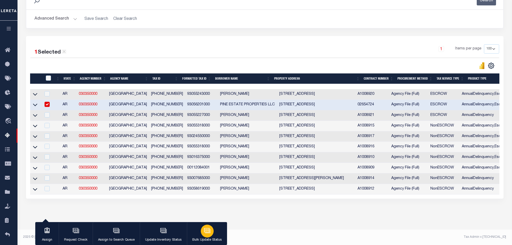
click at [207, 231] on icon "button" at bounding box center [207, 230] width 4 height 2
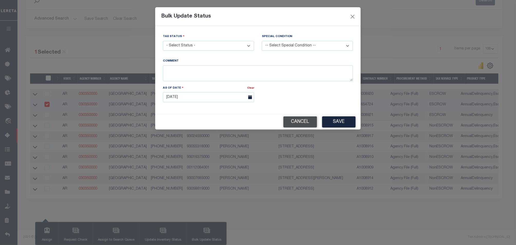
click at [299, 118] on button "Cancel" at bounding box center [301, 121] width 34 height 11
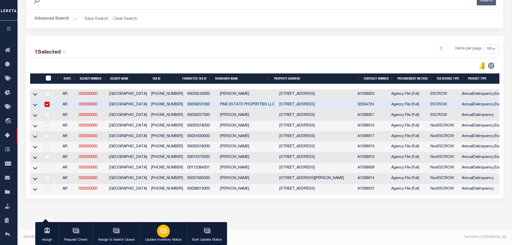
click at [165, 234] on icon "button" at bounding box center [163, 230] width 7 height 7
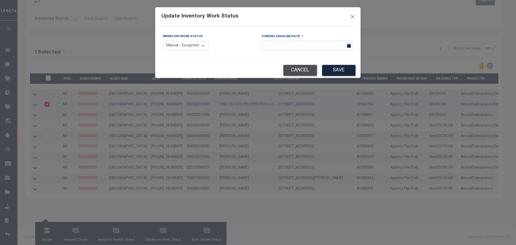
click at [302, 70] on button "Cancel" at bounding box center [301, 70] width 34 height 11
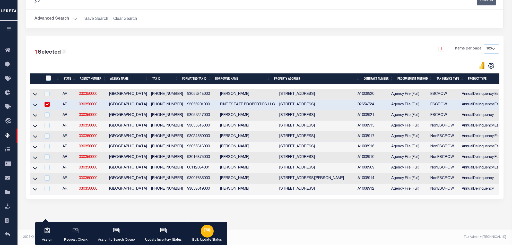
click at [210, 231] on div "button" at bounding box center [207, 230] width 13 height 13
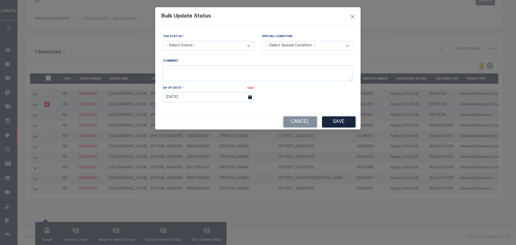
click at [215, 49] on select "- Select Status - Paid No Tax Due" at bounding box center [208, 46] width 91 height 10
select select "PYD"
click at [163, 41] on select "- Select Status - Paid No Tax Due" at bounding box center [208, 46] width 91 height 10
click at [340, 123] on button "Save" at bounding box center [339, 121] width 33 height 11
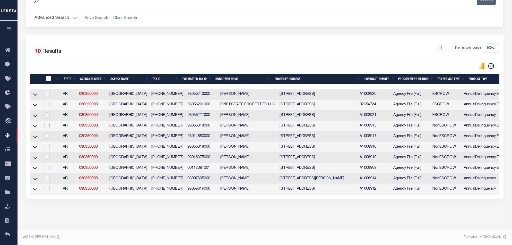
click at [46, 123] on input "checkbox" at bounding box center [46, 125] width 5 height 5
checkbox input "true"
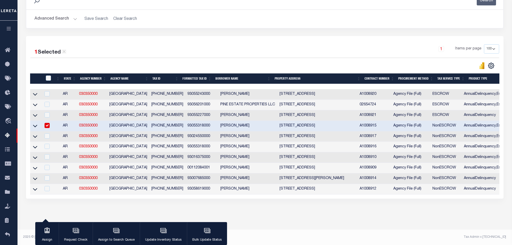
drag, startPoint x: 163, startPoint y: 228, endPoint x: 222, endPoint y: 230, distance: 59.4
click at [231, 230] on div "Tax Amount Reporting Queue Escrow Summary Escrow Listings In" at bounding box center [264, 92] width 494 height 303
click at [206, 230] on icon "button" at bounding box center [207, 230] width 4 height 2
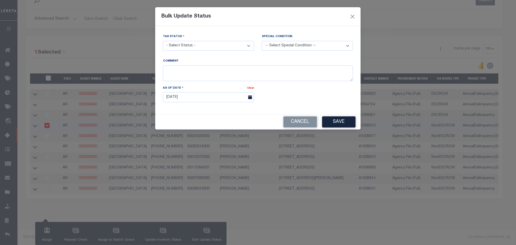
click at [224, 44] on select "- Select Status - Paid No Tax Due" at bounding box center [208, 46] width 91 height 10
click at [232, 35] on div "Payment Status Tax Status - Select Status - Paid No Tax Due" at bounding box center [208, 42] width 91 height 17
click at [297, 127] on button "Cancel" at bounding box center [301, 121] width 34 height 11
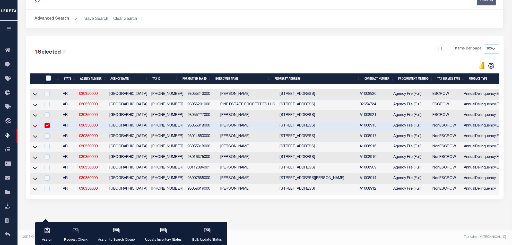
click at [35, 123] on icon at bounding box center [35, 125] width 4 height 5
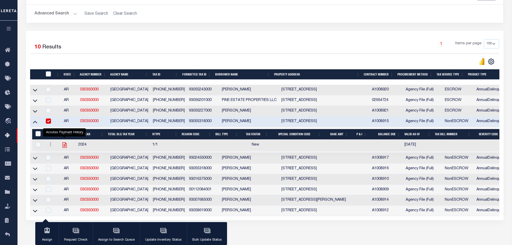
click at [64, 146] on icon "" at bounding box center [64, 144] width 4 height 5
checkbox input "true"
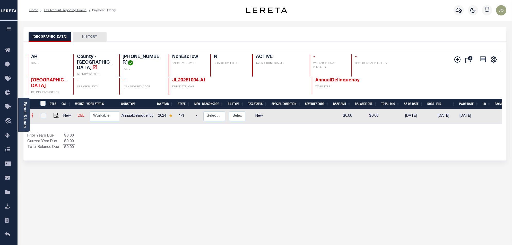
click at [33, 114] on link at bounding box center [33, 116] width 6 height 4
click at [56, 113] on img "" at bounding box center [55, 115] width 5 height 5
checkbox input "true"
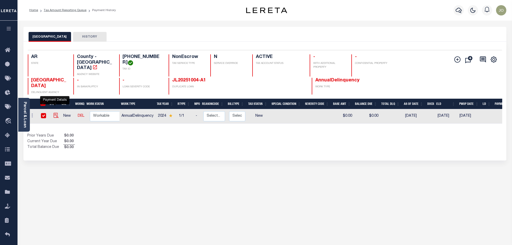
checkbox input "true"
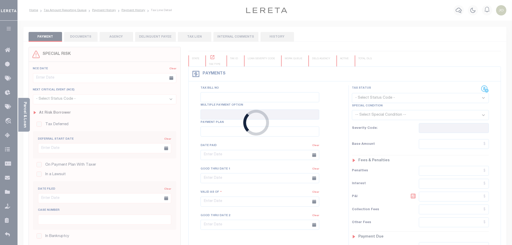
checkbox input "false"
type input "[DATE]"
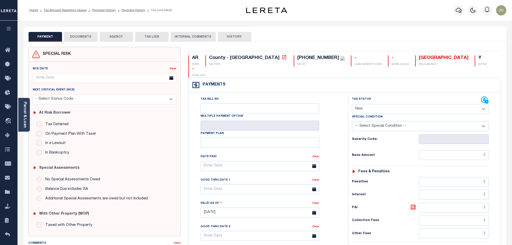
click at [380, 104] on select "- Select Status Code - Open Due/Unpaid Paid Incomplete No Tax Due Internal Refu…" at bounding box center [420, 109] width 137 height 10
select select "DUE"
click at [352, 104] on select "- Select Status Code - Open Due/Unpaid Paid Incomplete No Tax Due Internal Refu…" at bounding box center [420, 109] width 137 height 10
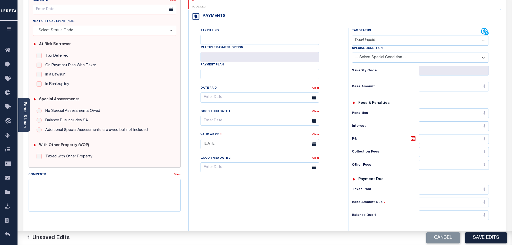
scroll to position [134, 0]
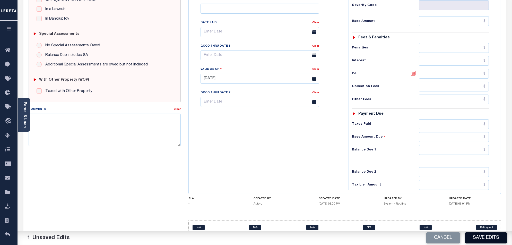
click at [485, 240] on button "Save Edits" at bounding box center [486, 237] width 42 height 11
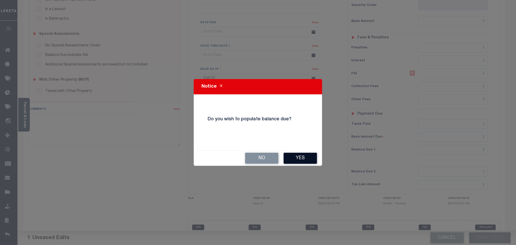
click at [298, 158] on button "Yes" at bounding box center [300, 158] width 33 height 11
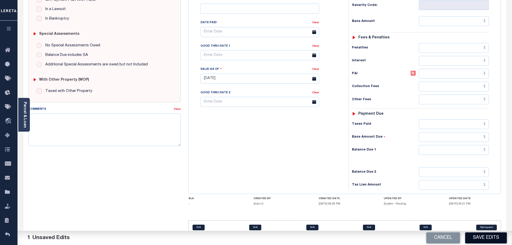
click at [477, 239] on button "Save Edits" at bounding box center [486, 237] width 42 height 11
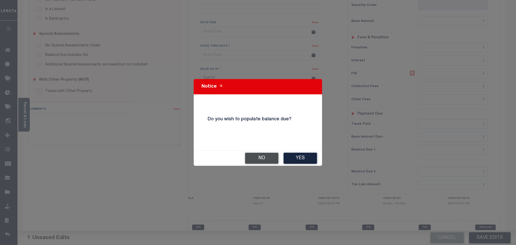
click at [271, 159] on button "No" at bounding box center [261, 158] width 33 height 11
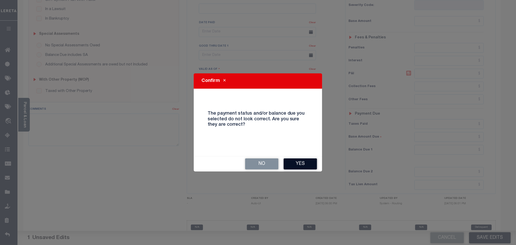
click at [308, 164] on button "Yes" at bounding box center [300, 163] width 33 height 11
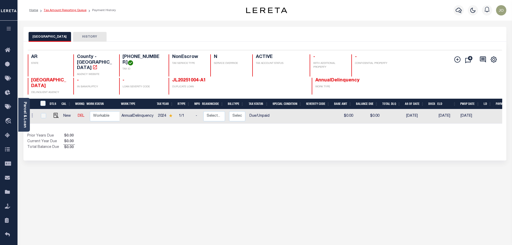
click at [65, 10] on link "Tax Amount Reporting Queue" at bounding box center [65, 10] width 43 height 3
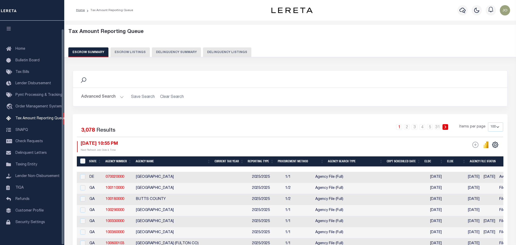
select select "100"
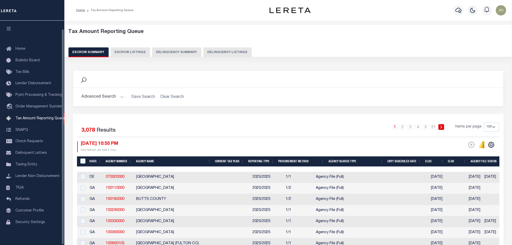
scroll to position [8, 0]
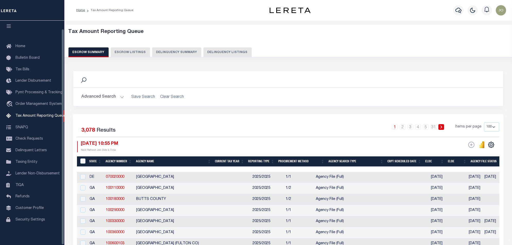
click at [158, 53] on button "Delinquency Summary" at bounding box center [176, 52] width 49 height 10
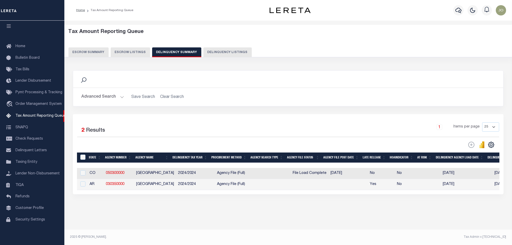
click at [255, 194] on div "Selected 2 Results 1 Items per page 25 100 200 500 1000" at bounding box center [288, 154] width 430 height 80
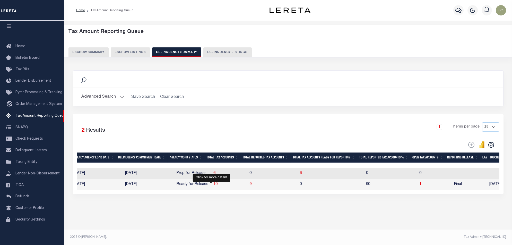
click at [213, 186] on span "10" at bounding box center [215, 184] width 4 height 4
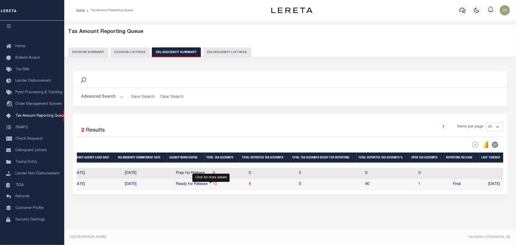
select select "100"
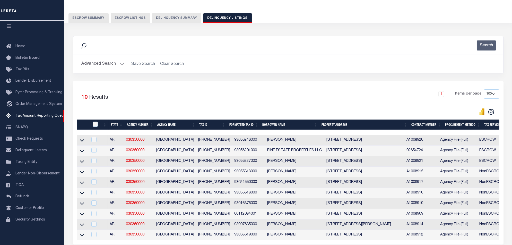
scroll to position [68, 0]
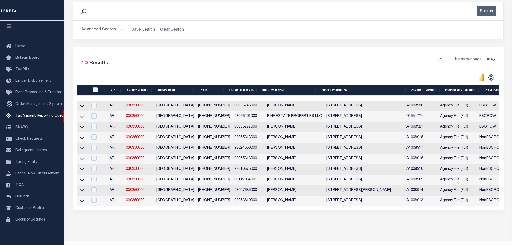
click at [92, 91] on div at bounding box center [95, 90] width 8 height 6
click at [96, 89] on input "checkbox" at bounding box center [95, 89] width 5 height 5
checkbox input "true"
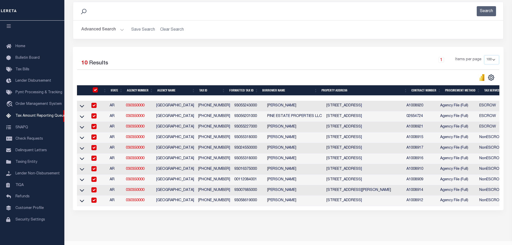
checkbox input "true"
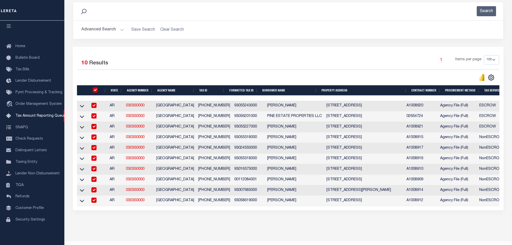
checkbox input "true"
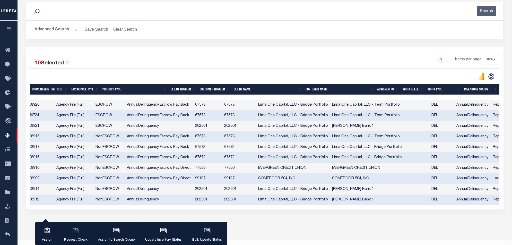
scroll to position [0, 337]
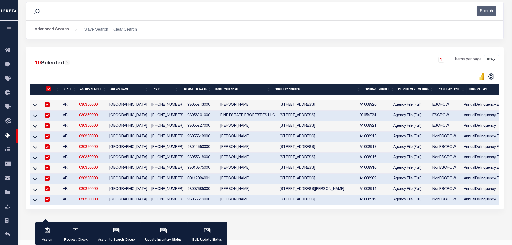
click at [49, 180] on input "checkbox" at bounding box center [46, 177] width 5 height 5
checkbox input "false"
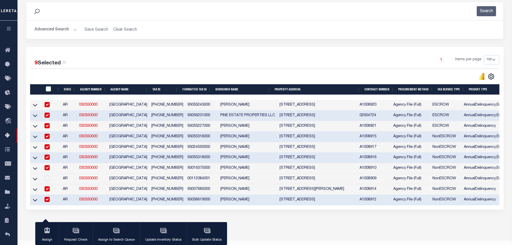
drag, startPoint x: 225, startPoint y: 210, endPoint x: 264, endPoint y: 211, distance: 38.9
click at [264, 209] on div "9 Selected 10 Results 1 Items per page 10 25 50 100 500" at bounding box center [264, 128] width 477 height 162
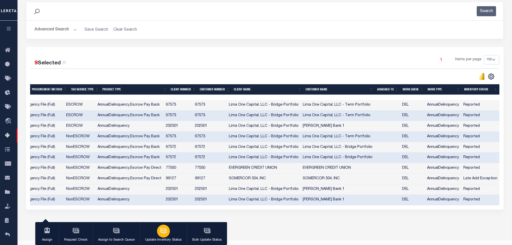
click at [161, 231] on icon "button" at bounding box center [163, 230] width 7 height 7
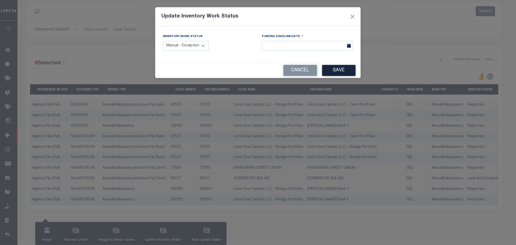
click at [193, 47] on select "Manual - Exception Pended - Awaiting Search Late Add Exception Completed" at bounding box center [186, 46] width 46 height 10
select select "4"
click at [163, 41] on select "Manual - Exception Pended - Awaiting Search Late Add Exception Completed" at bounding box center [186, 46] width 46 height 10
click at [339, 69] on button "Save" at bounding box center [339, 70] width 33 height 11
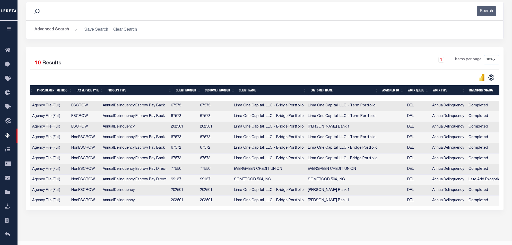
click at [255, 224] on div "Data sync process is currently running, you may face some response delays. Sear…" at bounding box center [265, 111] width 484 height 229
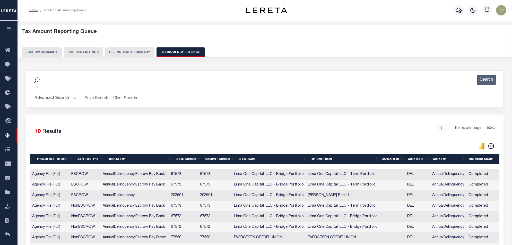
click at [138, 49] on button "Delinquency Summary" at bounding box center [129, 52] width 49 height 10
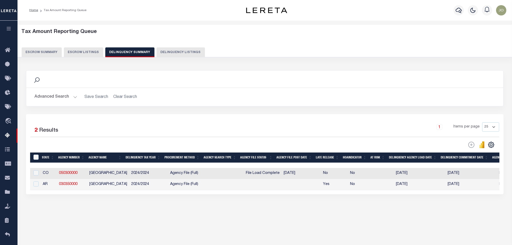
click at [37, 187] on div at bounding box center [35, 184] width 6 height 6
checkbox input "true"
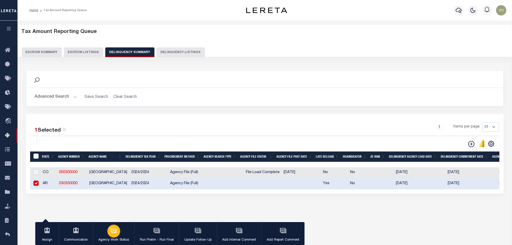
click at [120, 231] on button "Agency Work Status" at bounding box center [113, 233] width 41 height 23
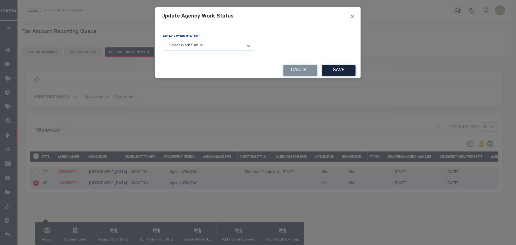
click at [185, 47] on select "- Select Work Status - In Progress Pending Agency Follow-up Pending QC Ready fo…" at bounding box center [208, 46] width 91 height 10
select select "7"
click at [163, 41] on select "- Select Work Status - In Progress Pending Agency Follow-up Pending QC Ready fo…" at bounding box center [208, 46] width 91 height 10
click at [343, 67] on button "Save" at bounding box center [339, 70] width 33 height 11
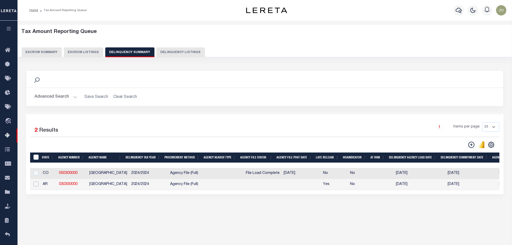
click at [36, 185] on input "checkbox" at bounding box center [35, 183] width 5 height 5
checkbox input "true"
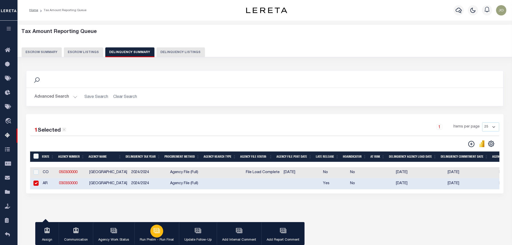
click at [160, 236] on button "Run Prelim - Run Final" at bounding box center [156, 233] width 44 height 23
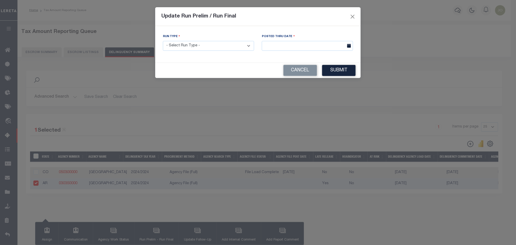
click at [206, 47] on select "- Select Run Type - Prelim Run Final Run" at bounding box center [208, 46] width 91 height 10
select select "P"
click at [163, 41] on select "- Select Run Type - Prelim Run Final Run" at bounding box center [208, 46] width 91 height 10
click at [307, 48] on input "text" at bounding box center [307, 46] width 91 height 10
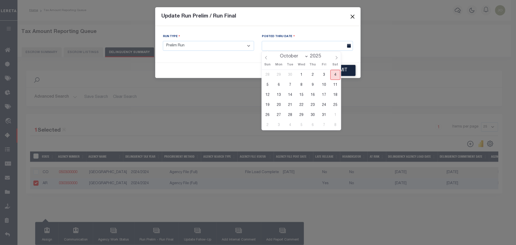
click at [335, 74] on span "4" at bounding box center [336, 75] width 10 height 10
type input "[DATE]"
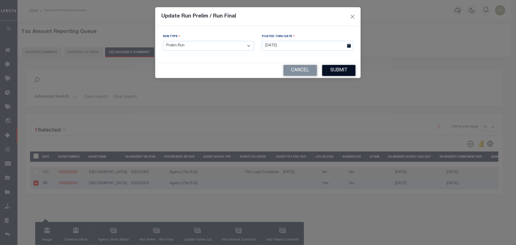
click at [339, 68] on button "Submit" at bounding box center [339, 70] width 33 height 11
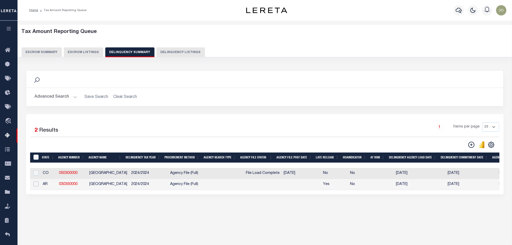
click at [35, 186] on input "checkbox" at bounding box center [35, 183] width 5 height 5
checkbox input "true"
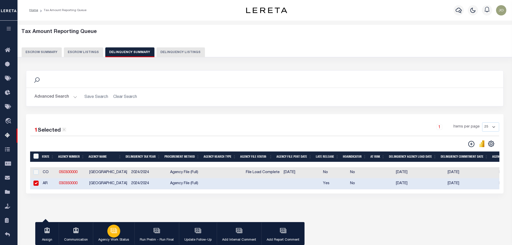
click at [112, 228] on icon "button" at bounding box center [113, 230] width 5 height 4
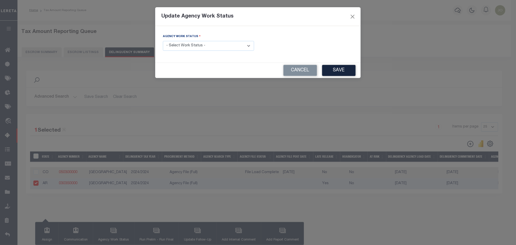
click at [239, 46] on select "- Select Work Status - In Progress Pending Agency Follow-up Pending QC Ready fo…" at bounding box center [208, 46] width 91 height 10
select select "6"
click at [163, 41] on select "- Select Work Status - In Progress Pending Agency Follow-up Pending QC Ready fo…" at bounding box center [208, 46] width 91 height 10
click at [332, 69] on button "Save" at bounding box center [339, 70] width 33 height 11
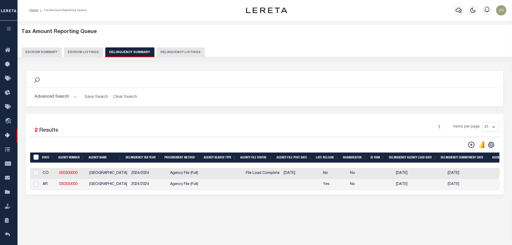
click at [36, 187] on div at bounding box center [35, 184] width 6 height 6
checkbox input "true"
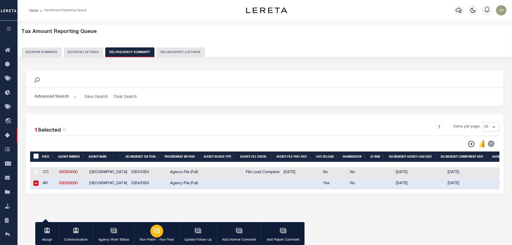
click at [163, 232] on button "Run Prelim - Run Final" at bounding box center [156, 233] width 44 height 23
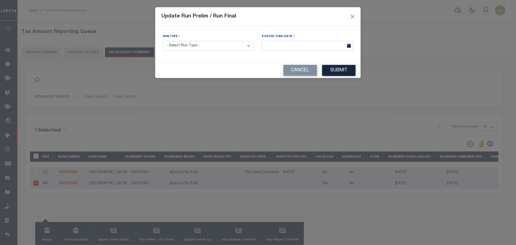
click at [234, 42] on select "- Select Run Type - Prelim Run Final Run" at bounding box center [208, 46] width 91 height 10
select select "F"
click at [163, 41] on select "- Select Run Type - Prelim Run Final Run" at bounding box center [208, 46] width 91 height 10
drag, startPoint x: 332, startPoint y: 71, endPoint x: 336, endPoint y: 48, distance: 22.7
click at [336, 50] on form "Update Run Prelim / Run Final Processing data updates, please wait... Run Type …" at bounding box center [258, 42] width 206 height 71
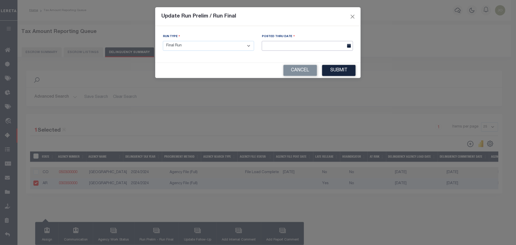
click at [336, 48] on input "text" at bounding box center [307, 46] width 91 height 10
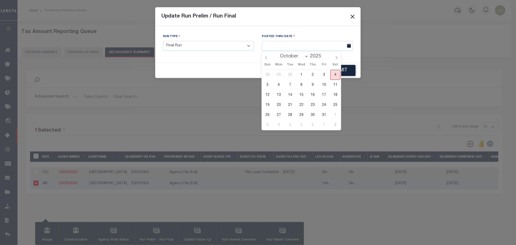
click at [334, 73] on span "4" at bounding box center [336, 75] width 10 height 10
type input "[DATE]"
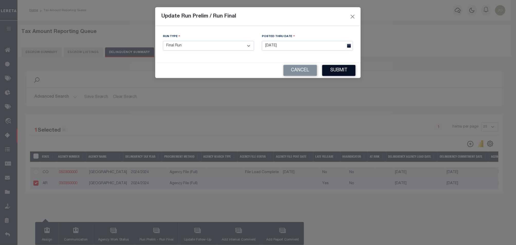
click at [342, 66] on button "Submit" at bounding box center [339, 70] width 33 height 11
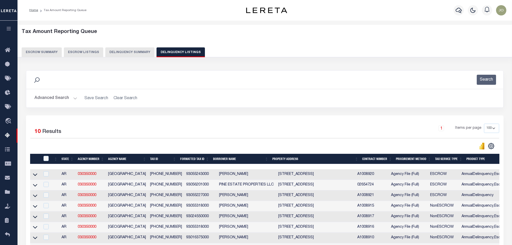
select select "100"
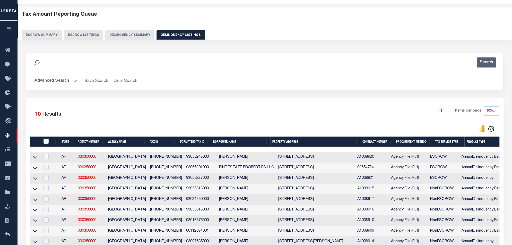
scroll to position [0, 170]
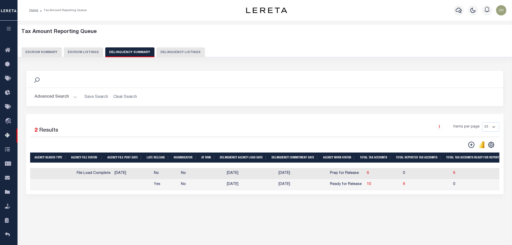
scroll to position [0, 172]
drag, startPoint x: 362, startPoint y: 184, endPoint x: 354, endPoint y: 179, distance: 9.8
click at [364, 184] on span "10" at bounding box center [366, 184] width 4 height 4
select select "100"
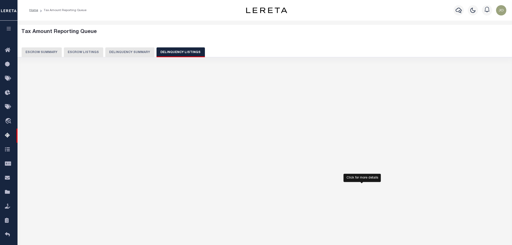
select select "100"
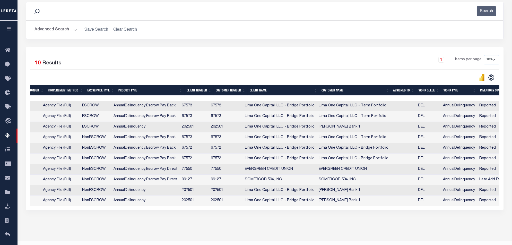
scroll to position [0, 0]
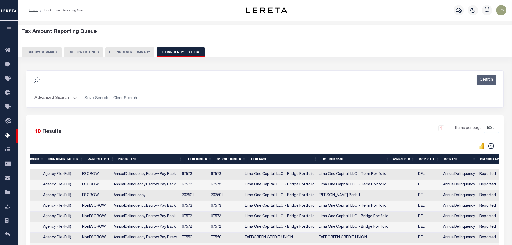
click at [120, 47] on button "Delinquency Summary" at bounding box center [129, 52] width 49 height 10
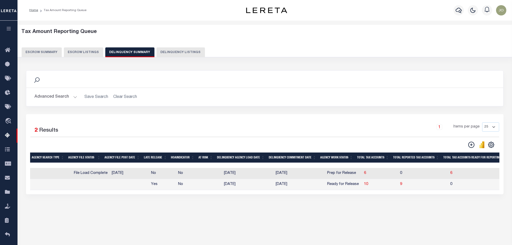
drag, startPoint x: 185, startPoint y: 195, endPoint x: 31, endPoint y: 199, distance: 154.1
click at [31, 194] on div "1 Selected 2 Results 1 Items per page 25 100 200 500 1000" at bounding box center [264, 154] width 477 height 80
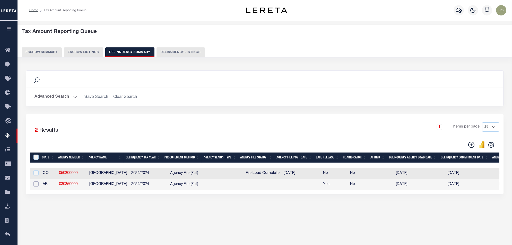
click at [35, 185] on input "checkbox" at bounding box center [35, 183] width 5 height 5
checkbox input "true"
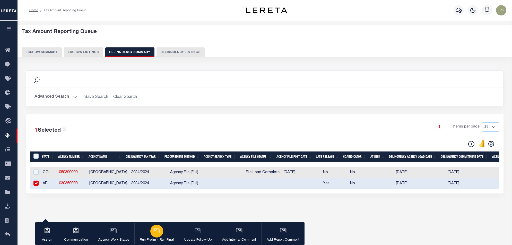
click at [155, 233] on icon "button" at bounding box center [157, 231] width 5 height 4
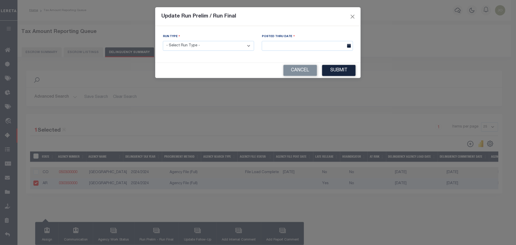
click at [214, 43] on select "- Select Run Type - Prelim Run Final Run" at bounding box center [208, 46] width 91 height 10
select select "F"
click at [163, 41] on select "- Select Run Type - Prelim Run Final Run" at bounding box center [208, 46] width 91 height 10
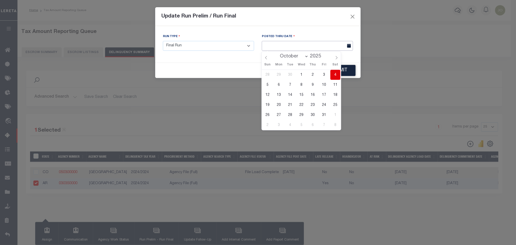
click at [331, 49] on body "Home Tax Amount Reporting Queue Profile" at bounding box center [258, 136] width 516 height 273
click at [338, 74] on span "4" at bounding box center [336, 75] width 10 height 10
type input "[DATE]"
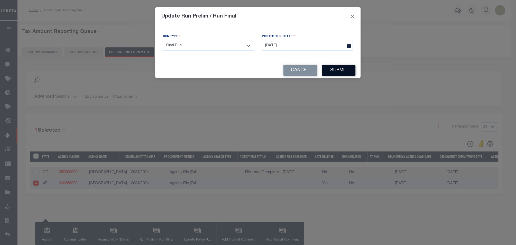
click at [344, 66] on button "Submit" at bounding box center [339, 70] width 33 height 11
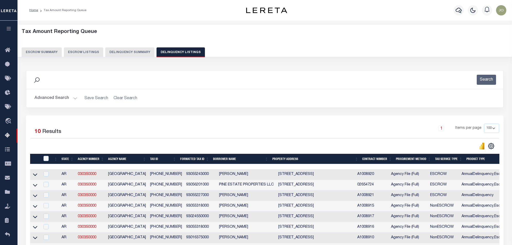
select select "100"
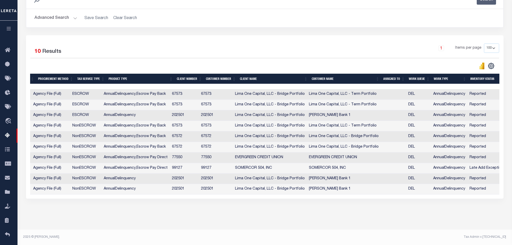
scroll to position [0, 363]
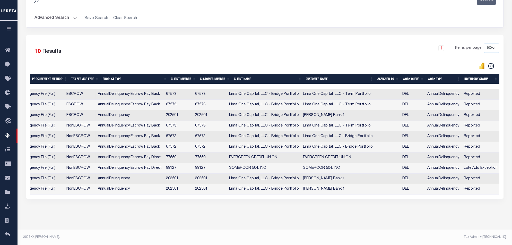
click at [330, 110] on td "[PERSON_NAME] Bank 1" at bounding box center [338, 115] width 74 height 11
checkbox input "true"
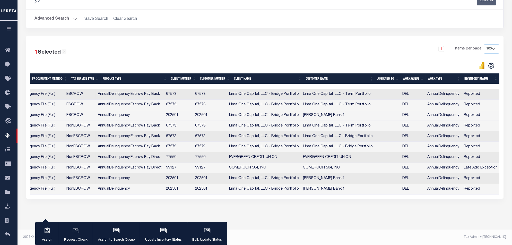
click at [337, 121] on td "Lima One Capital, LLC - Term Portfolio" at bounding box center [338, 126] width 74 height 11
checkbox input "true"
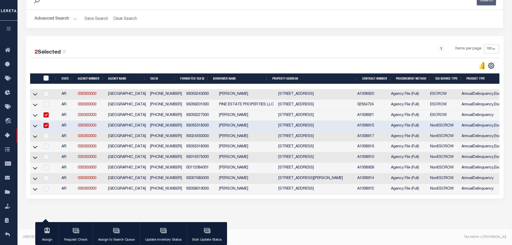
click at [46, 112] on input "checkbox" at bounding box center [45, 114] width 5 height 5
checkbox input "false"
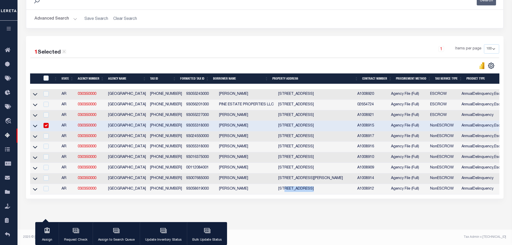
drag, startPoint x: 277, startPoint y: 190, endPoint x: 303, endPoint y: 190, distance: 26.5
click at [303, 190] on td "1313 S LAUREL ST PINE BLUFF AR 71601-5780" at bounding box center [315, 189] width 79 height 11
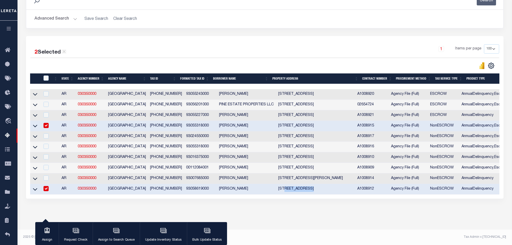
click at [46, 186] on input "checkbox" at bounding box center [45, 188] width 5 height 5
checkbox input "false"
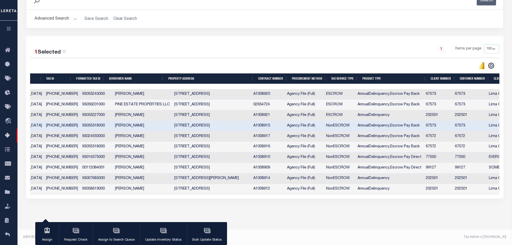
click at [273, 215] on div "Tax Amount Reporting Queue Escrow Summary Escrow Listings In" at bounding box center [264, 88] width 491 height 283
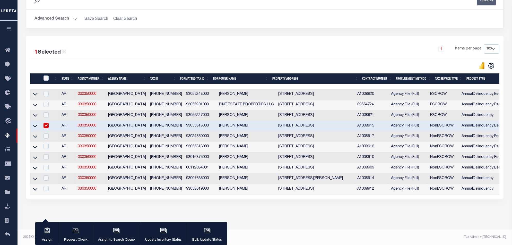
scroll to position [0, 0]
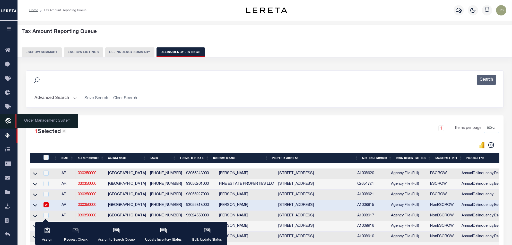
click at [6, 124] on icon "travel_explore" at bounding box center [9, 121] width 8 height 7
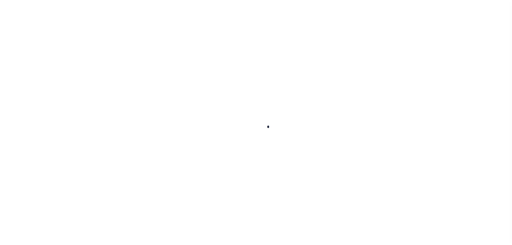
scroll to position [8, 0]
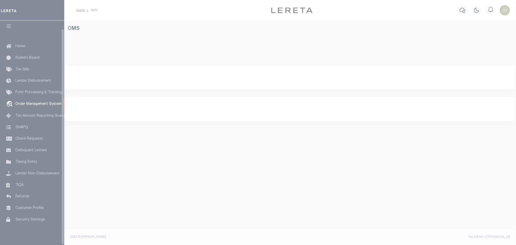
select select "200"
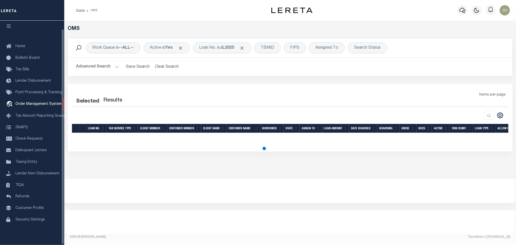
select select "200"
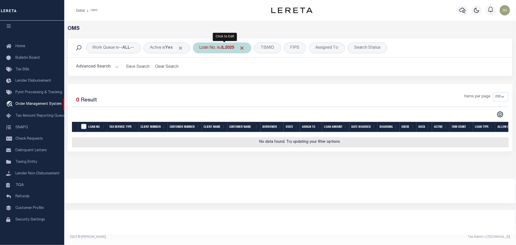
click at [232, 51] on div "Loan No. is JL2025" at bounding box center [222, 47] width 58 height 11
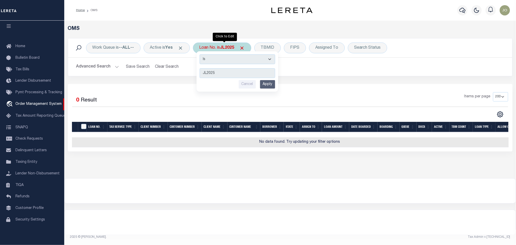
click at [237, 62] on select "Is Contains" at bounding box center [238, 59] width 76 height 10
select select "c"
click at [202, 54] on select "Is Contains" at bounding box center [238, 59] width 76 height 10
click at [267, 84] on input "Apply" at bounding box center [267, 84] width 15 height 8
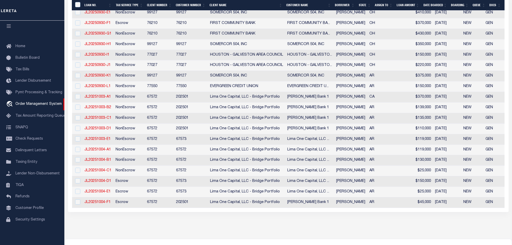
scroll to position [0, 0]
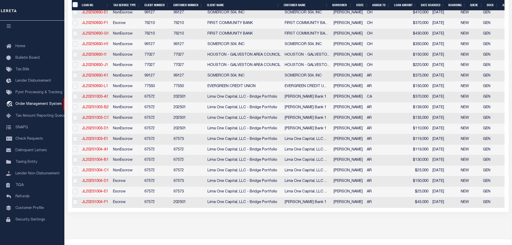
click at [426, 212] on div "Selected 23 Results 1 Items per page 10 25 50 100 200" at bounding box center [288, 61] width 440 height 299
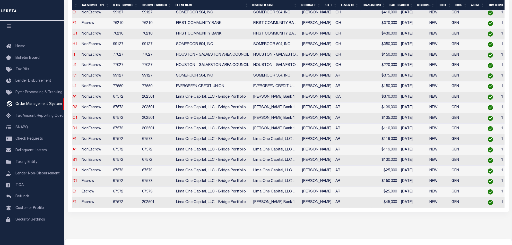
scroll to position [0, 49]
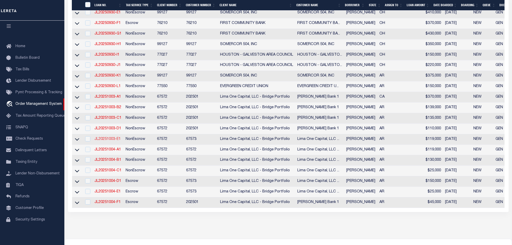
click at [107, 141] on link "JL20251003-E1" at bounding box center [107, 139] width 26 height 4
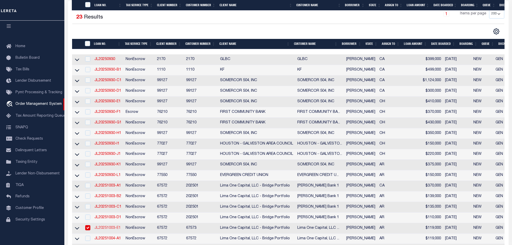
type input "JL20251003-E1"
type input "[PERSON_NAME]"
select select
type input "[STREET_ADDRESS]"
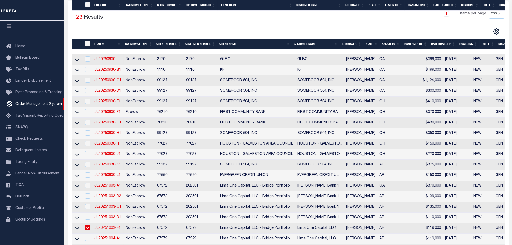
type input "[GEOGRAPHIC_DATA] 71601-6221"
type input "10/02/2025"
select select "10"
select select "NonEscrow"
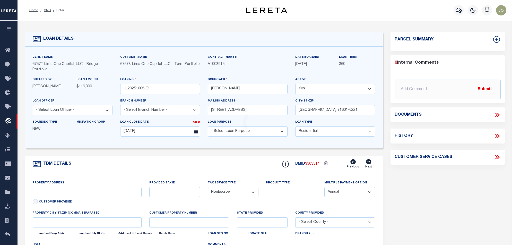
type input "[STREET_ADDRESS]"
select select
type input "[GEOGRAPHIC_DATA] 71601-6221"
type input "AR"
select select
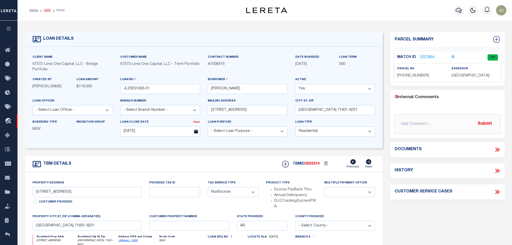
click at [49, 11] on link "OMS" at bounding box center [47, 10] width 7 height 3
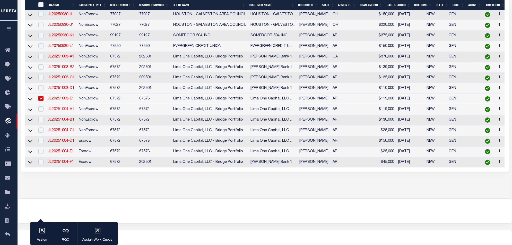
click at [57, 111] on link "JL20251004-A1" at bounding box center [61, 109] width 26 height 4
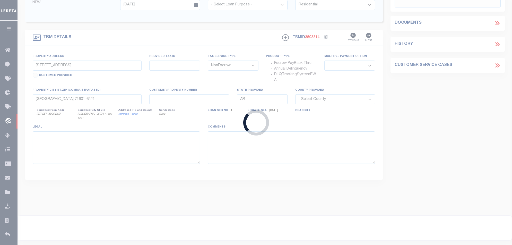
type input "JL20251004-A1"
type input "[DATE]"
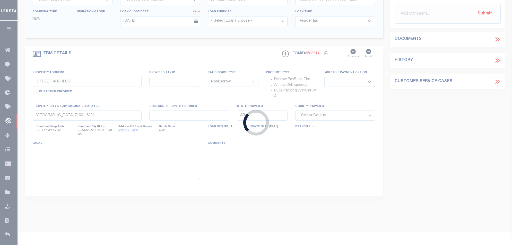
select select
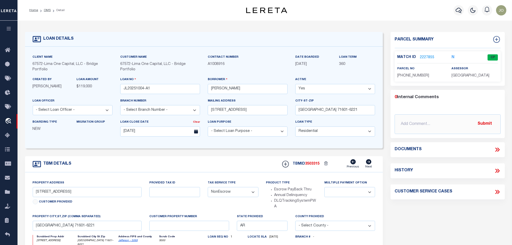
click at [425, 59] on link "2227855" at bounding box center [426, 57] width 14 height 5
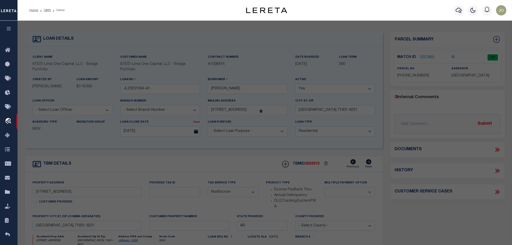
checkbox input "false"
select select "CP"
type input "JEFFERSON COUNTY HABITAT HUMANITY INC"
select select "ATL"
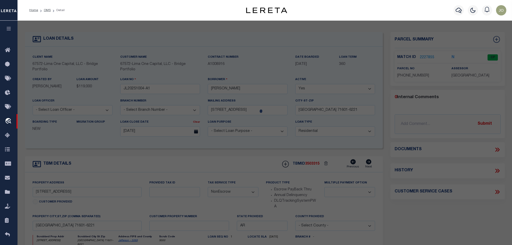
select select "ADD"
type input "[STREET_ADDRESS]"
checkbox input "false"
type input "[GEOGRAPHIC_DATA]"
type textarea "BLK 12, LOTS 9 & 12"
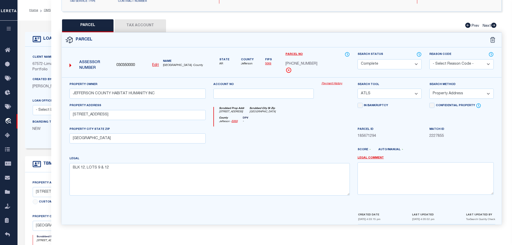
click at [42, 96] on div "Created By Jorge Lopez LOAN AMOUNT $119,000" at bounding box center [72, 87] width 87 height 21
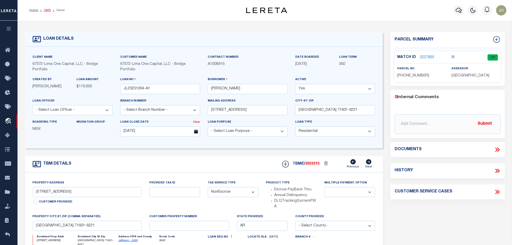
click at [47, 12] on link "OMS" at bounding box center [47, 10] width 7 height 3
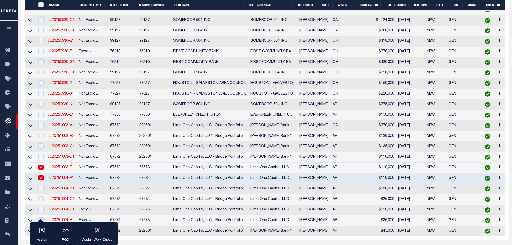
scroll to position [229, 0]
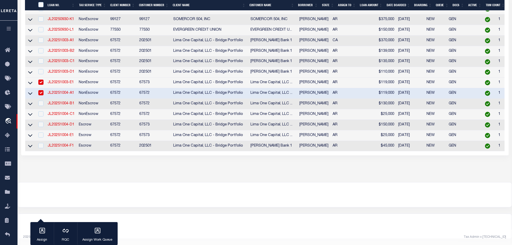
click at [69, 81] on link "JL20251003-E1" at bounding box center [61, 83] width 26 height 4
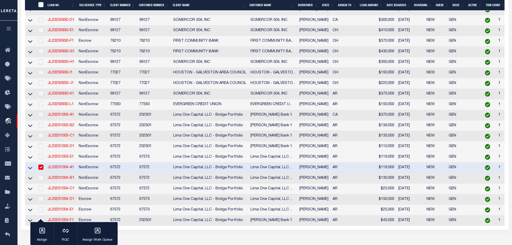
type input "JL20251003-E1"
type input "10/02/2025"
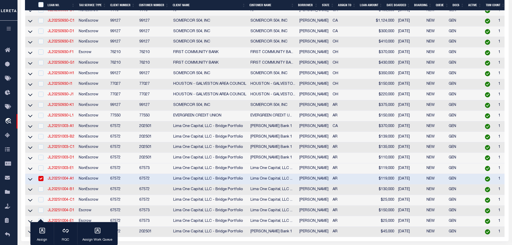
select select
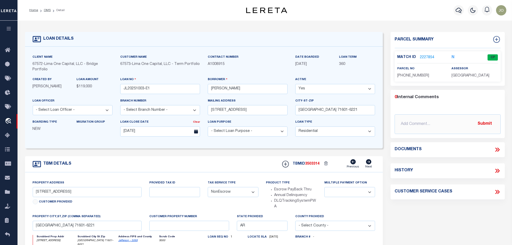
scroll to position [34, 0]
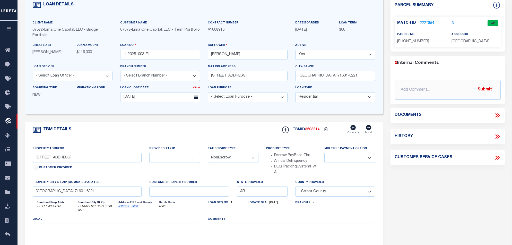
click at [132, 127] on div "TBM DETAILS TBMID 3503314 Previous Next" at bounding box center [204, 130] width 358 height 16
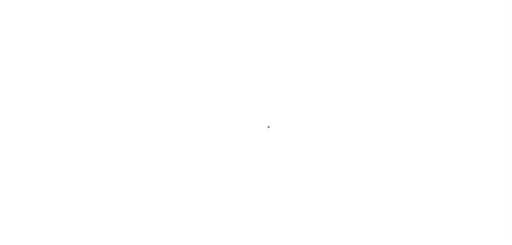
select select "10"
select select "NonEscrow"
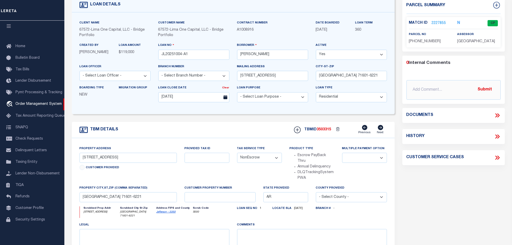
scroll to position [68, 0]
